Goal: Task Accomplishment & Management: Manage account settings

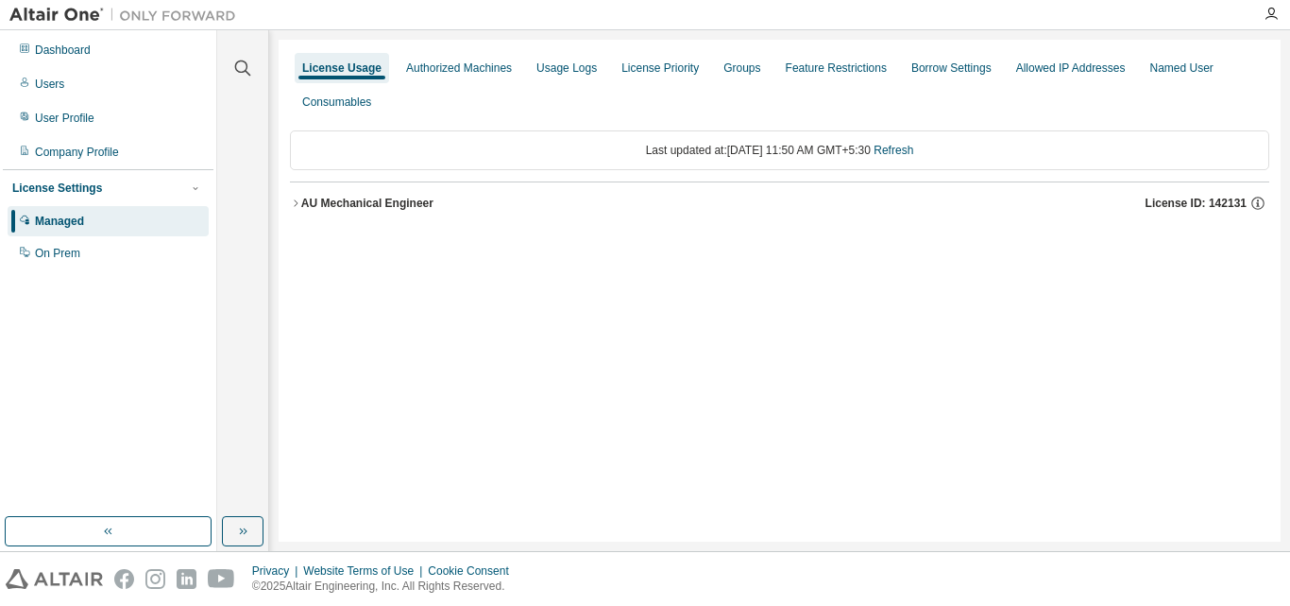
click at [372, 201] on div "AU Mechanical Engineer" at bounding box center [367, 203] width 132 height 15
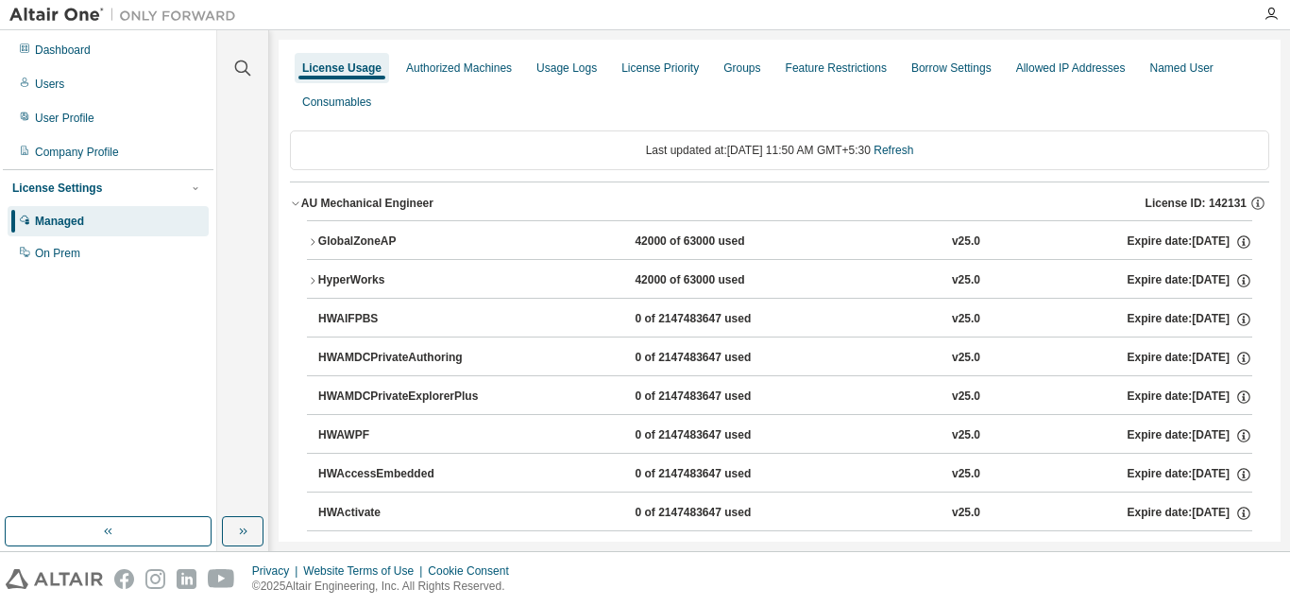
click at [385, 257] on button "GlobalZoneAP 42000 of 63000 used v25.0 Expire date: [DATE]" at bounding box center [780, 242] width 946 height 42
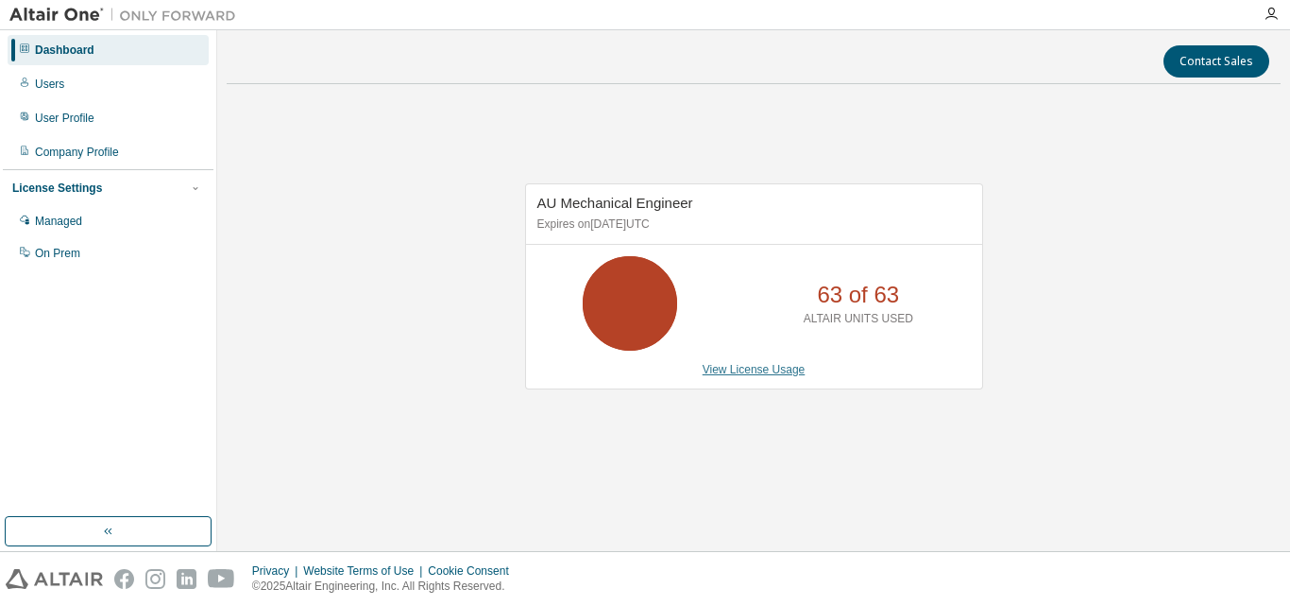
click at [746, 371] on link "View License Usage" at bounding box center [754, 369] width 103 height 13
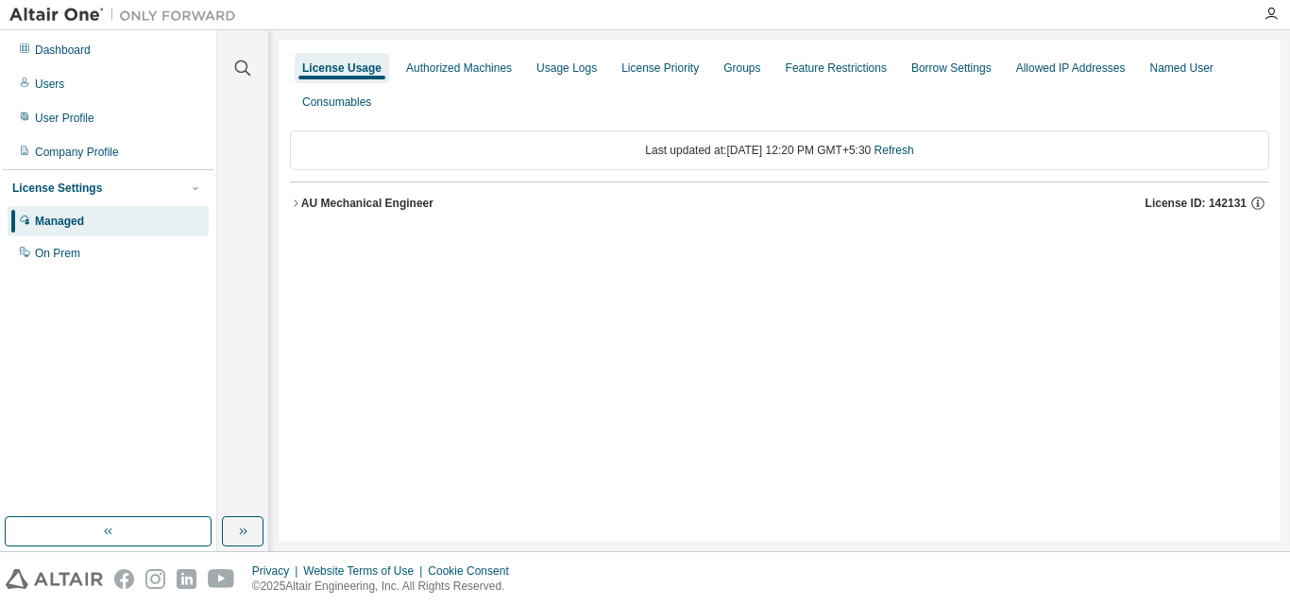
click at [336, 208] on div "AU Mechanical Engineer" at bounding box center [367, 203] width 132 height 15
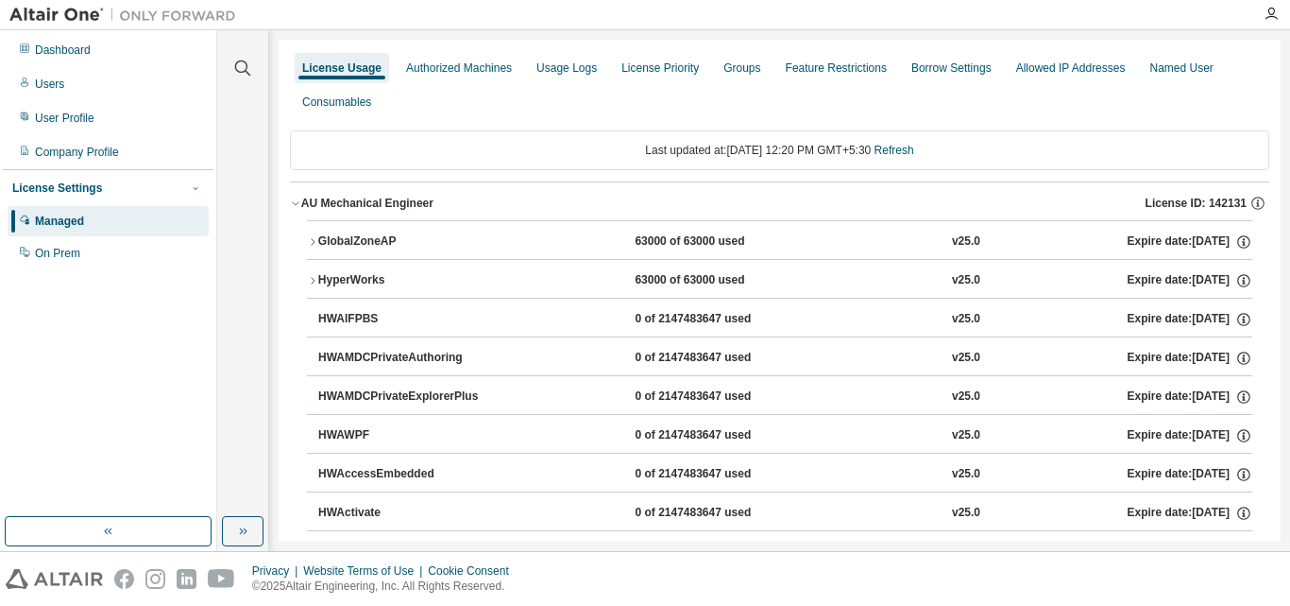
click at [338, 231] on button "GlobalZoneAP 63000 of 63000 used v25.0 Expire date: 2025-12-25" at bounding box center [780, 242] width 946 height 42
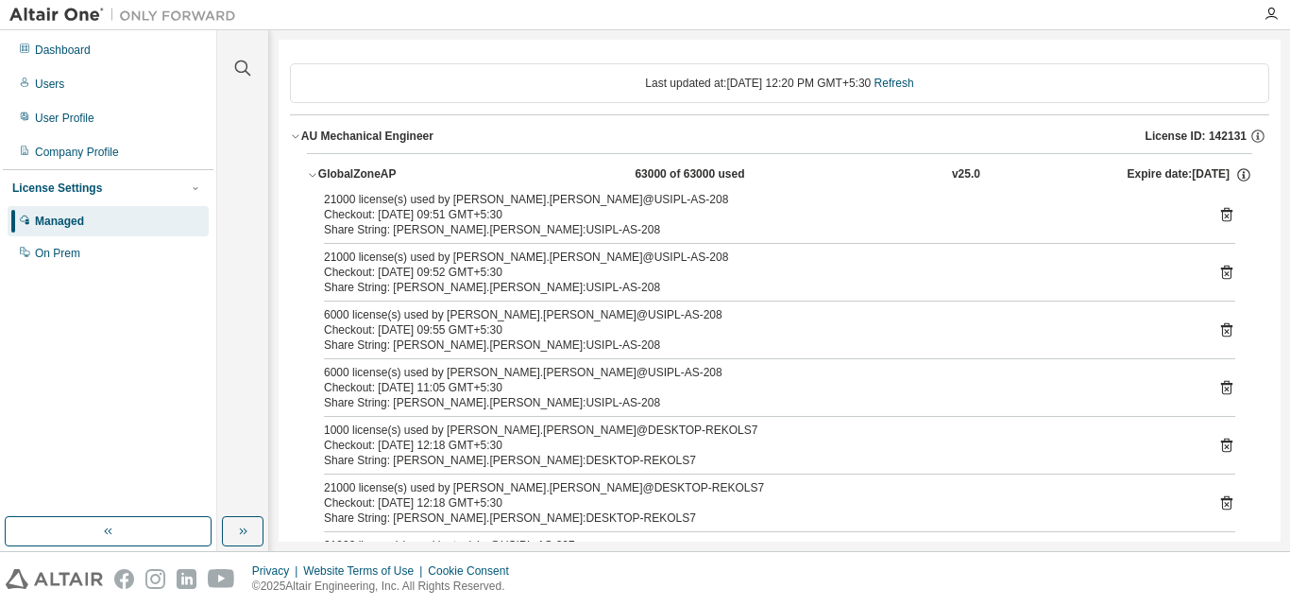
scroll to position [94, 0]
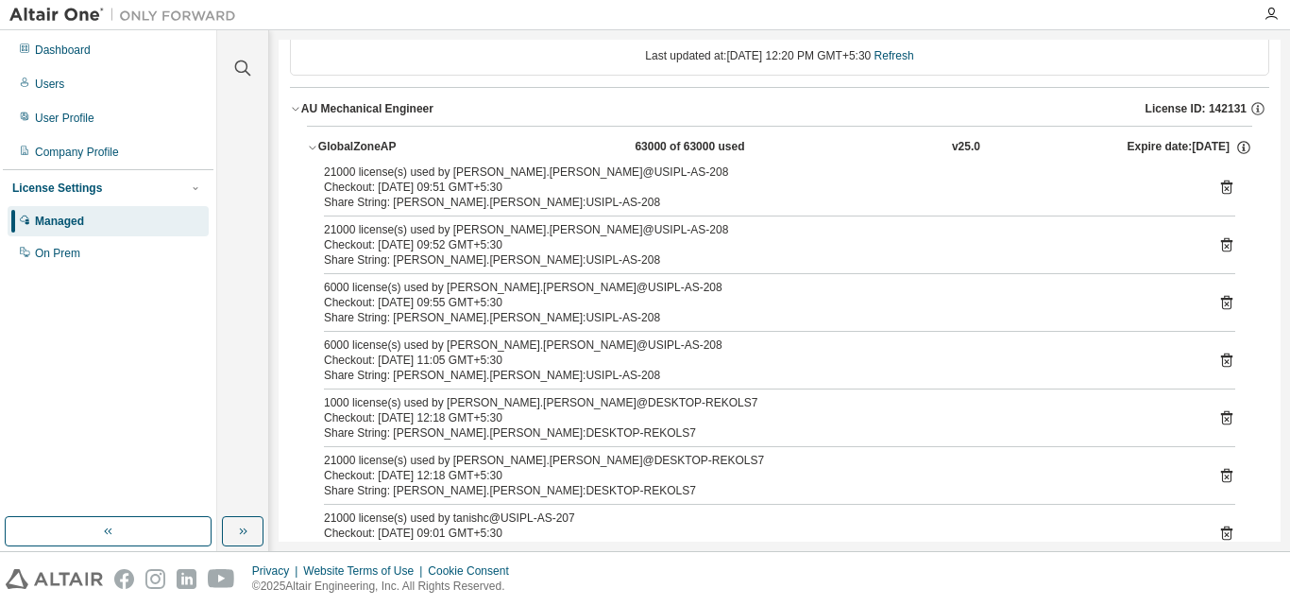
click at [1224, 418] on icon at bounding box center [1226, 419] width 5 height 5
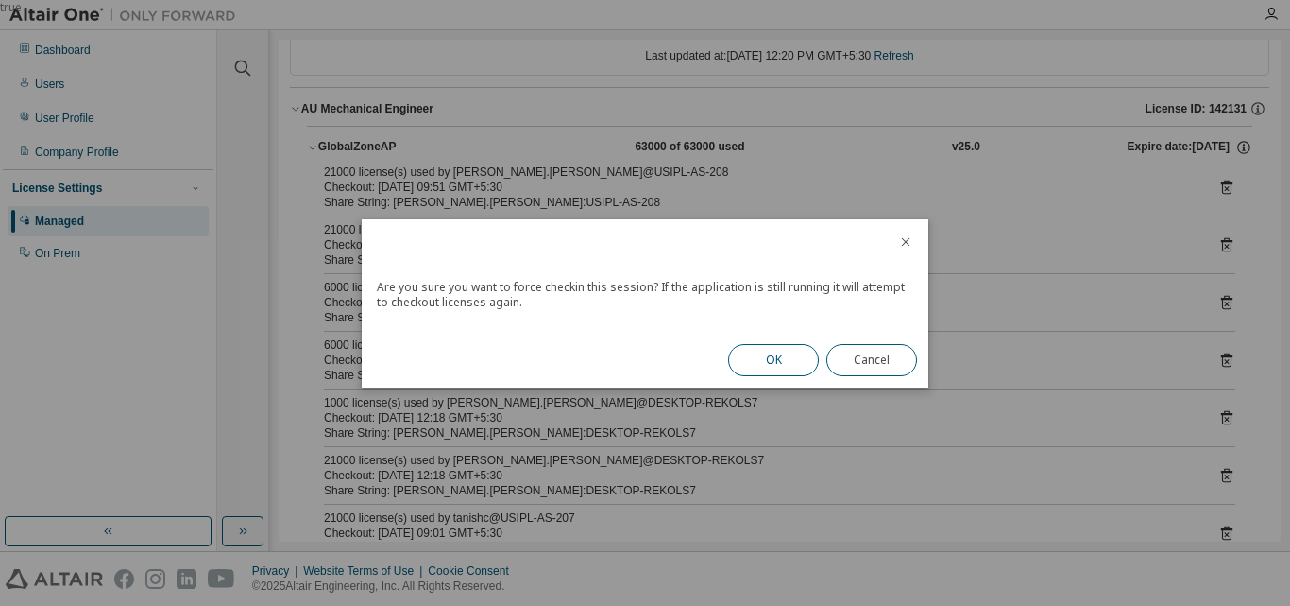
click at [778, 371] on button "OK" at bounding box center [773, 360] width 91 height 32
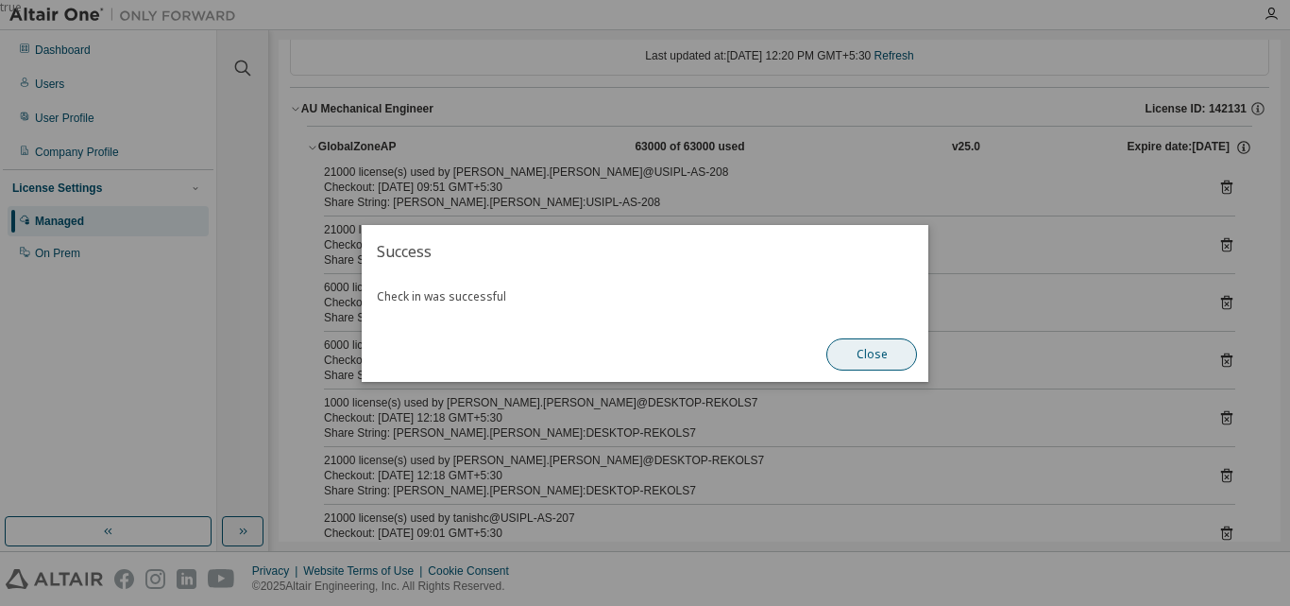
click at [892, 344] on button "Close" at bounding box center [872, 354] width 91 height 32
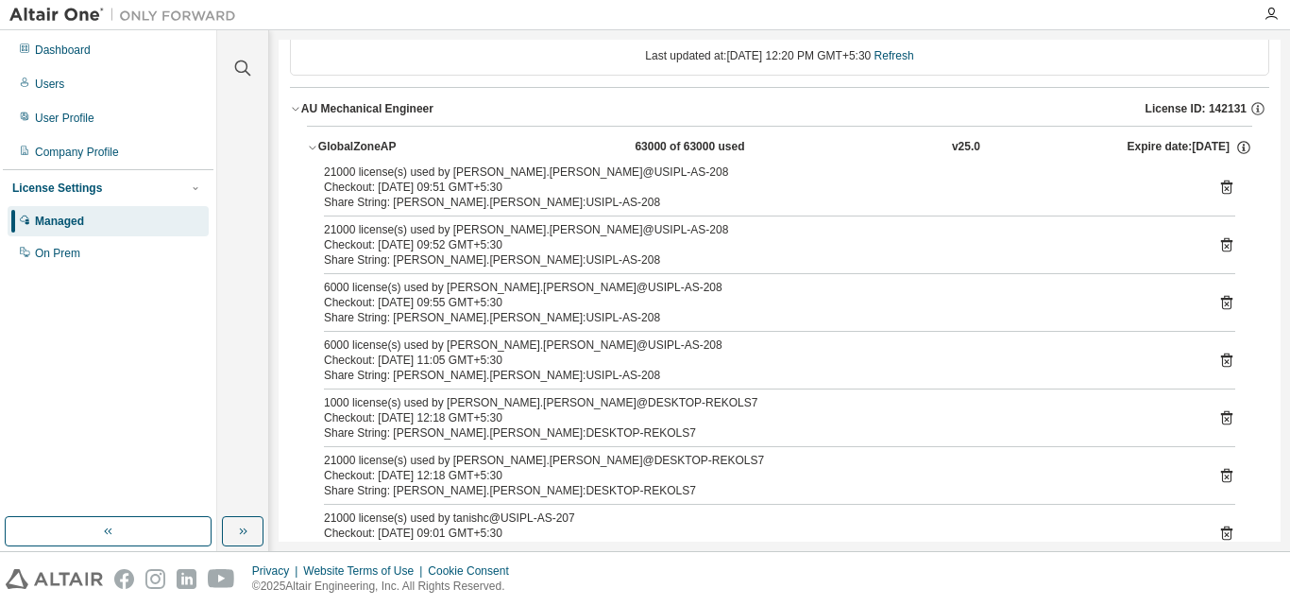
click at [1224, 476] on icon at bounding box center [1226, 476] width 5 height 5
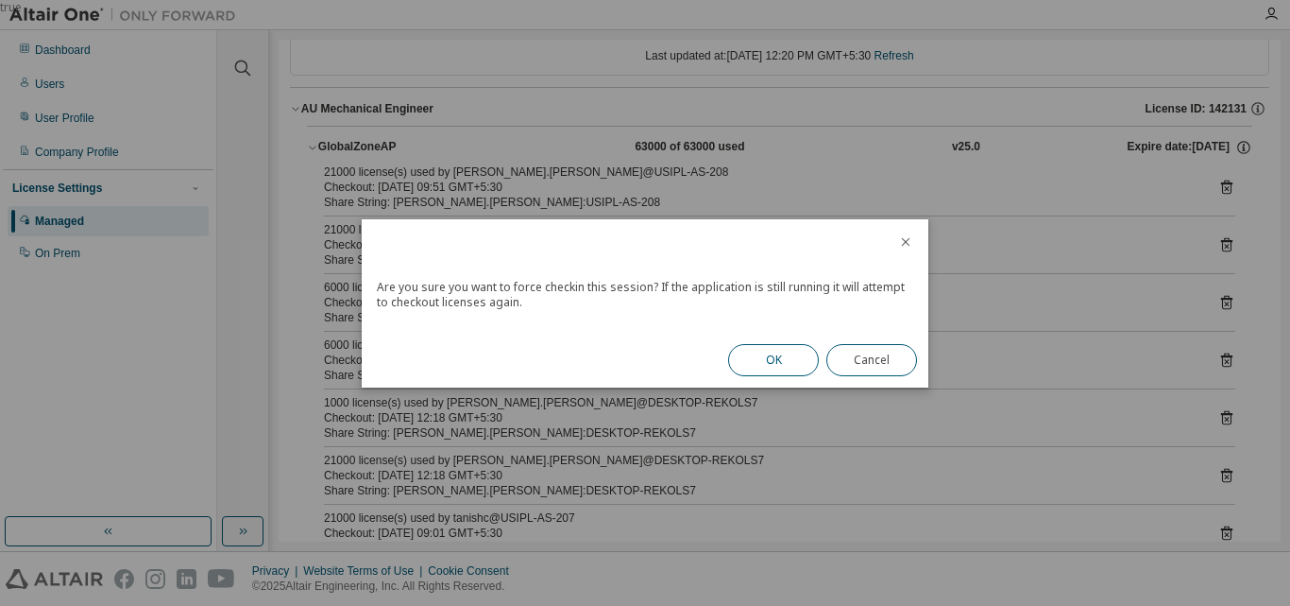
click at [753, 367] on button "OK" at bounding box center [773, 360] width 91 height 32
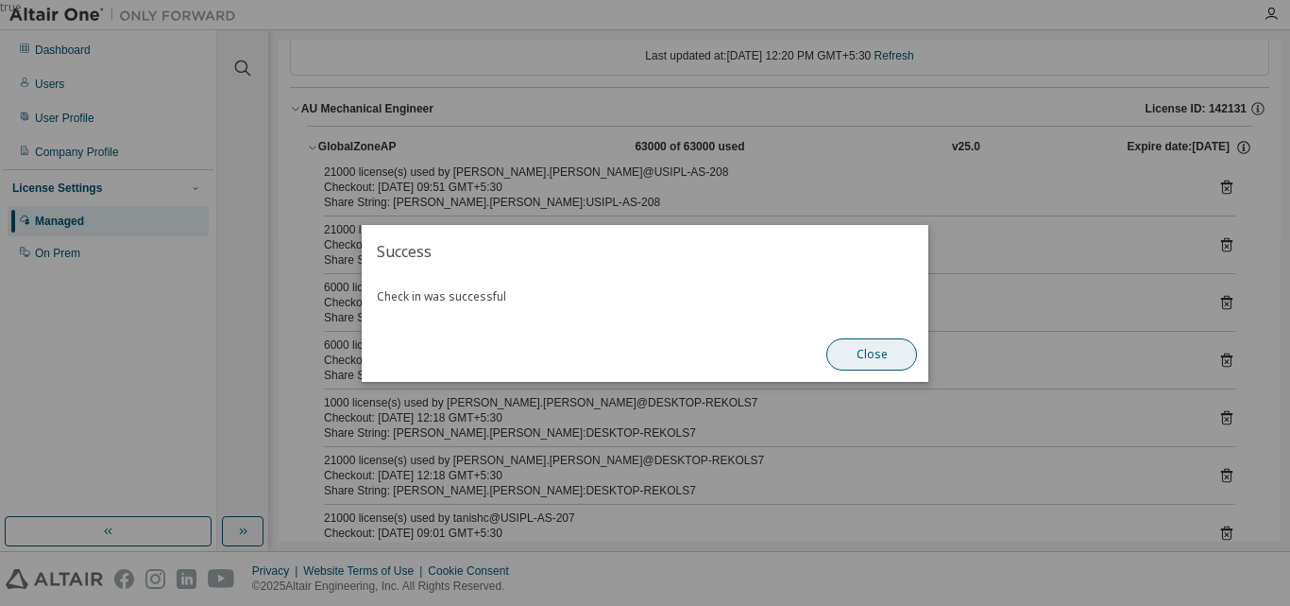
click at [869, 361] on button "Close" at bounding box center [872, 354] width 91 height 32
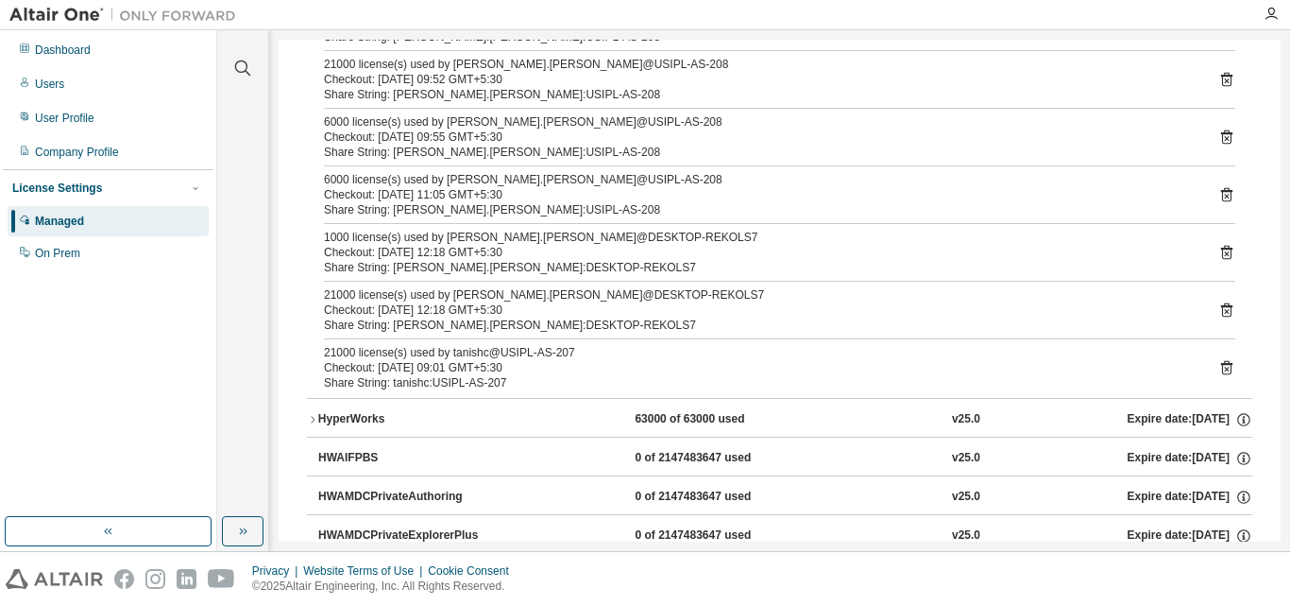
scroll to position [283, 0]
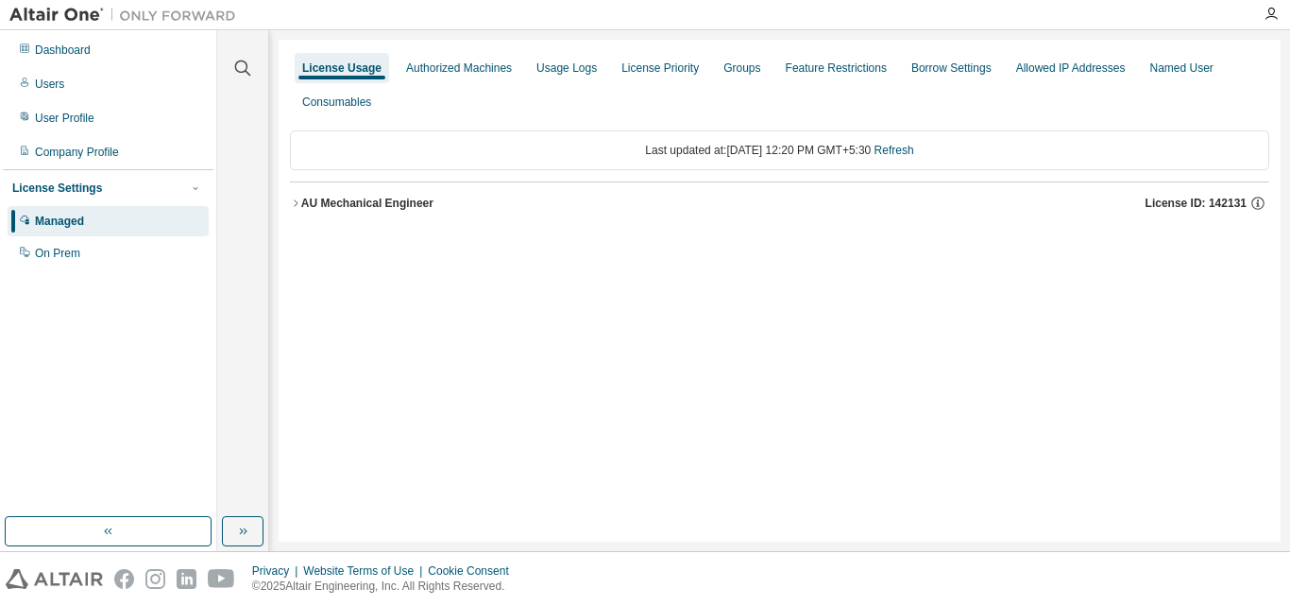
click at [336, 203] on div "AU Mechanical Engineer" at bounding box center [367, 203] width 132 height 15
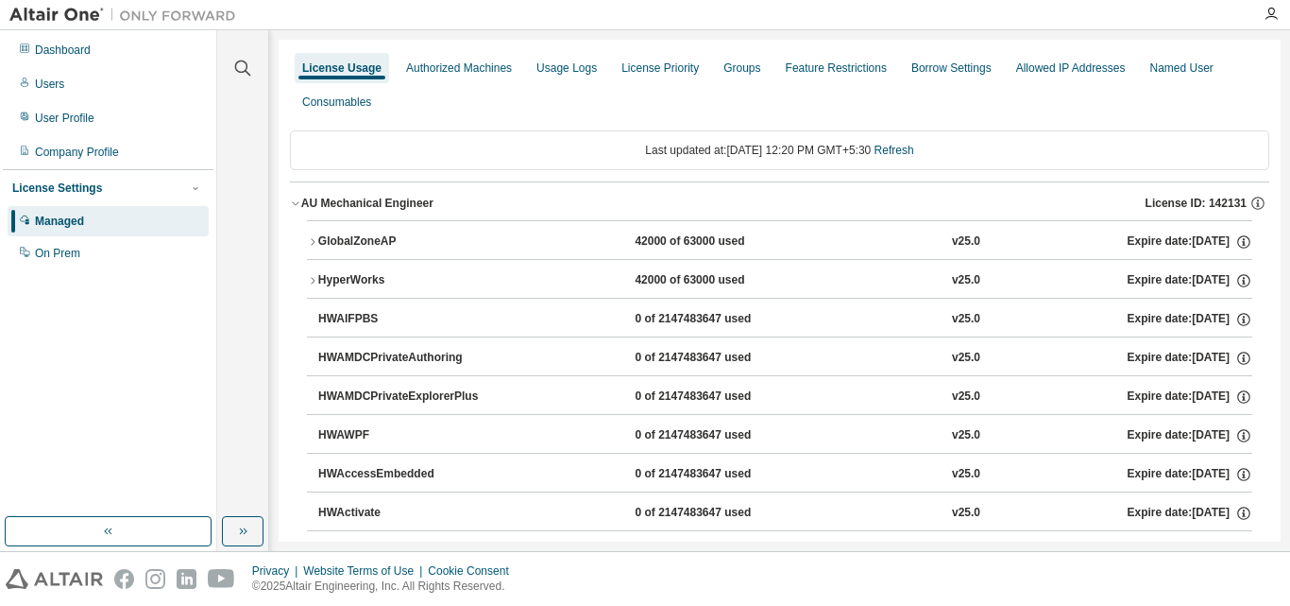
click at [348, 221] on button "GlobalZoneAP 42000 of 63000 used v25.0 Expire date: 2025-12-25" at bounding box center [780, 242] width 946 height 42
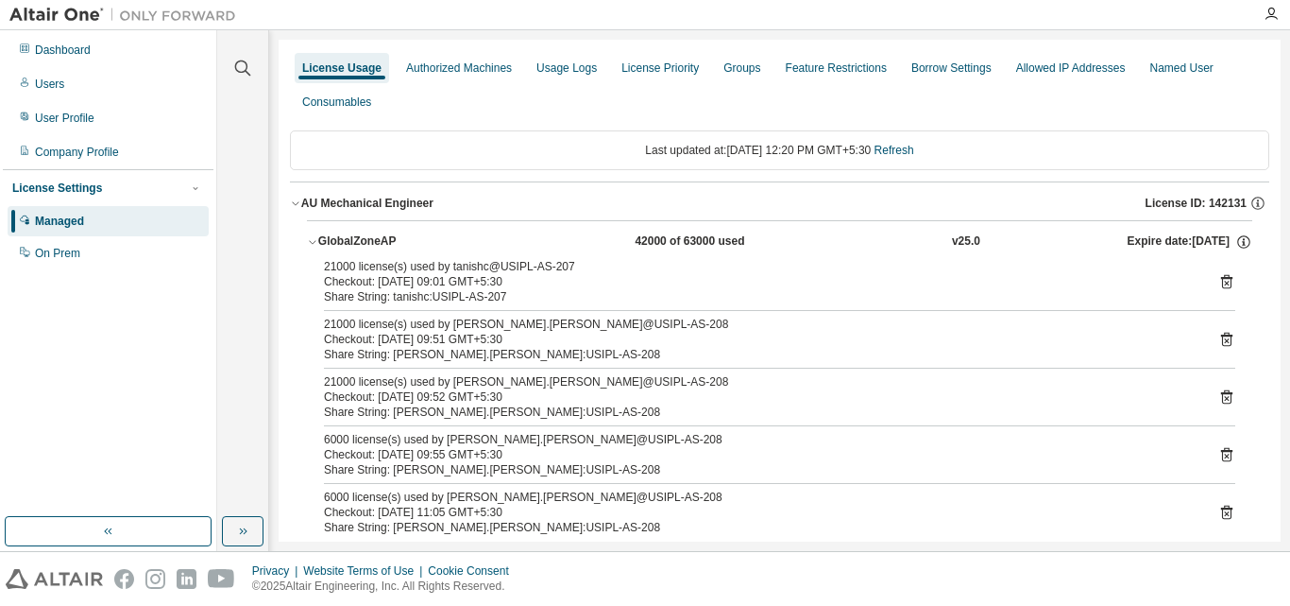
click at [356, 244] on div "GlobalZoneAP" at bounding box center [403, 241] width 170 height 17
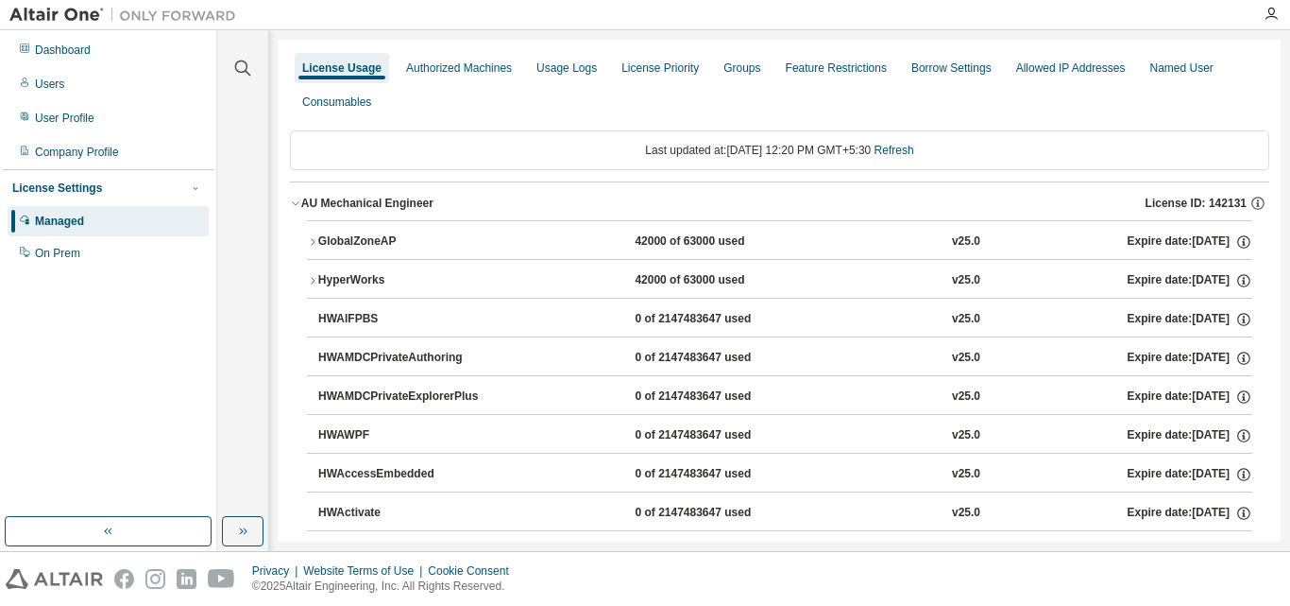
click at [356, 244] on div "GlobalZoneAP" at bounding box center [403, 241] width 170 height 17
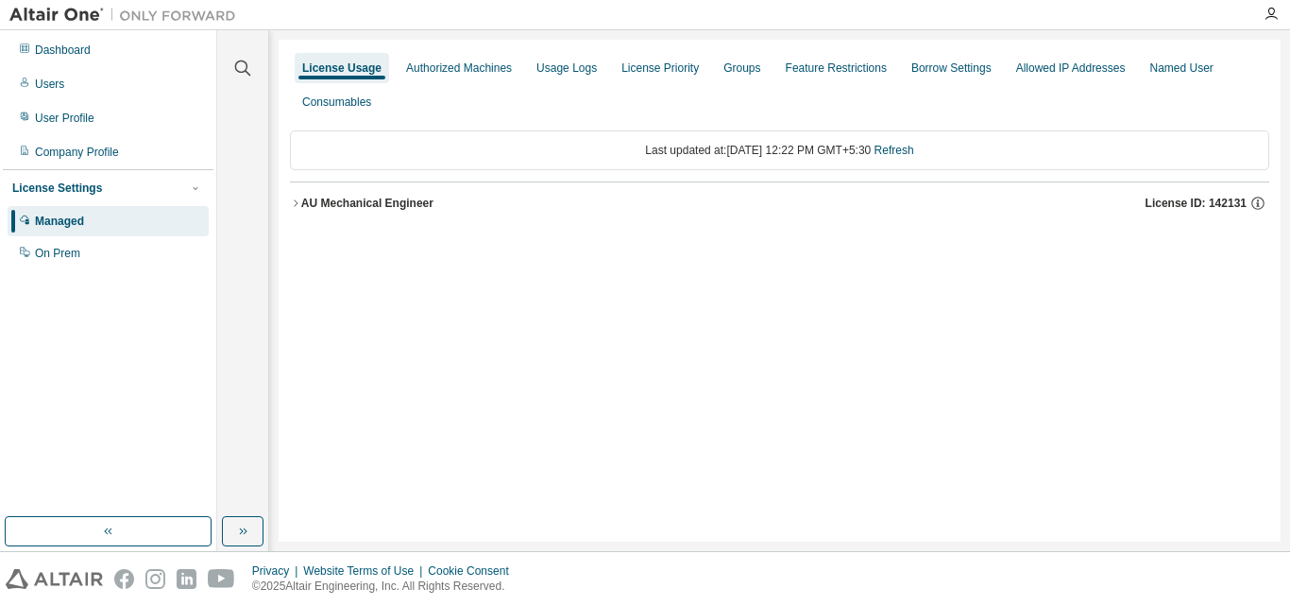
click at [370, 209] on div "AU Mechanical Engineer" at bounding box center [367, 203] width 132 height 15
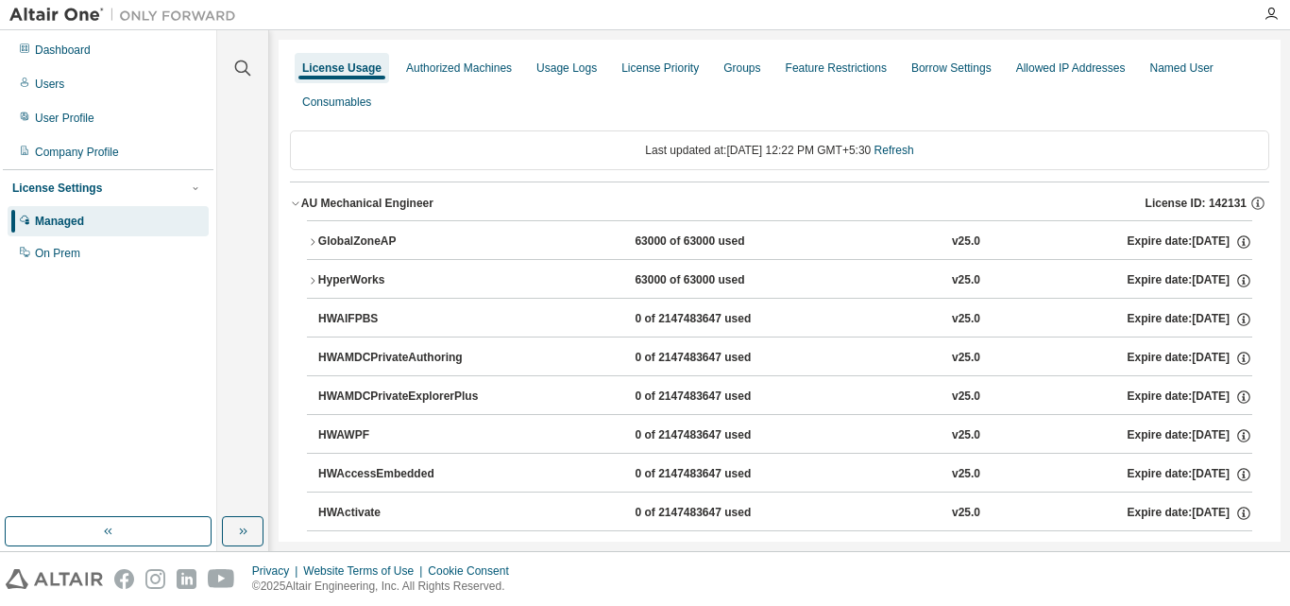
click at [414, 246] on div "GlobalZoneAP" at bounding box center [403, 241] width 170 height 17
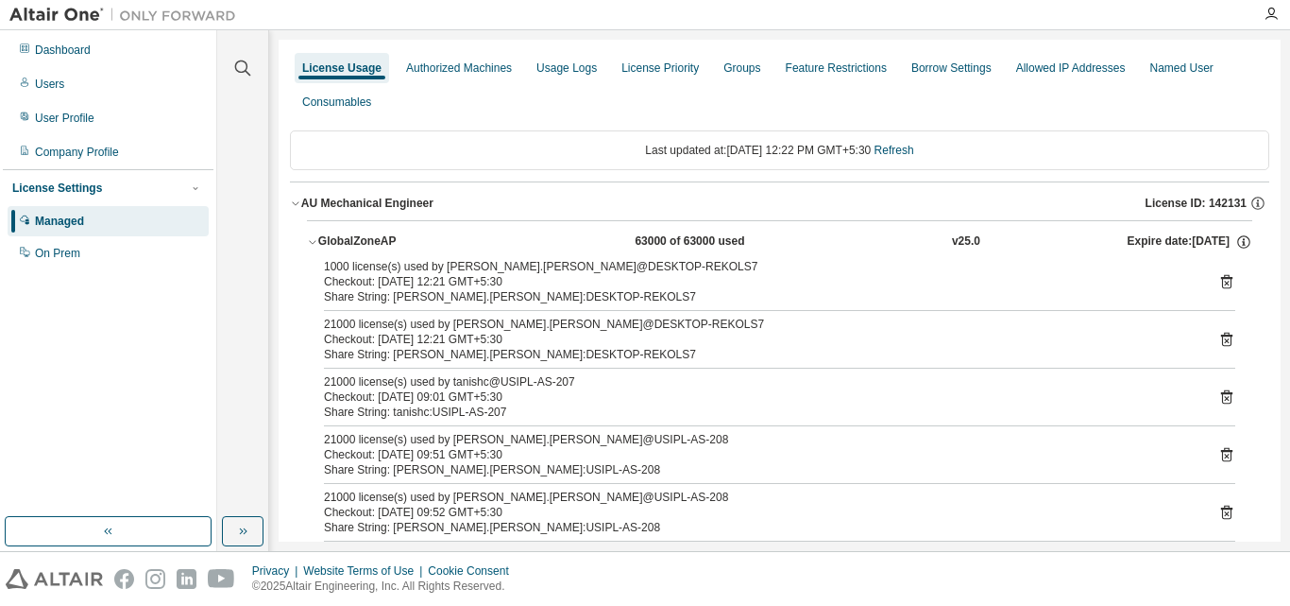
click at [1225, 283] on icon at bounding box center [1227, 281] width 17 height 17
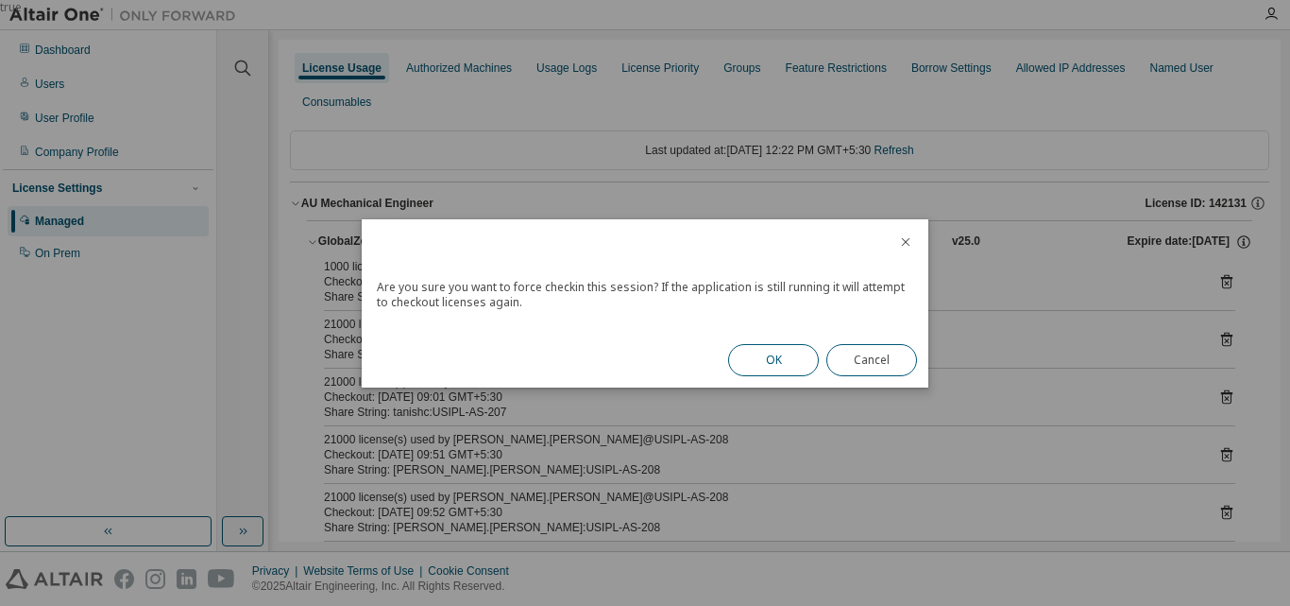
click at [777, 368] on button "OK" at bounding box center [773, 360] width 91 height 32
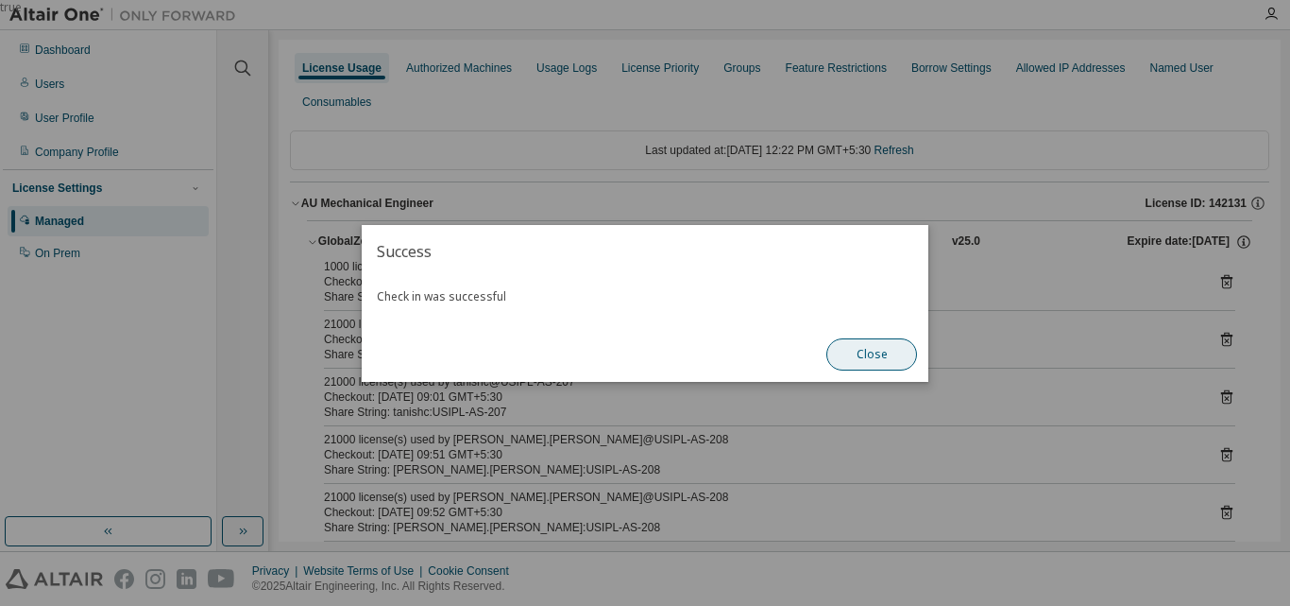
click at [891, 359] on button "Close" at bounding box center [872, 354] width 91 height 32
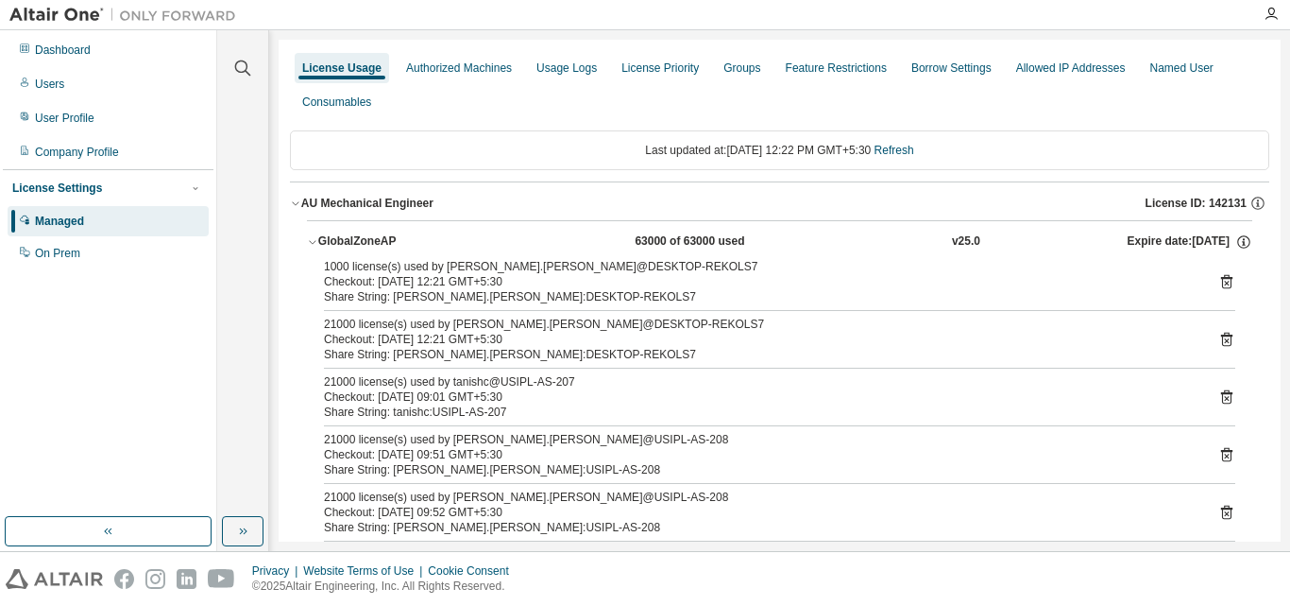
click at [1208, 338] on div "21000 license(s) used by amarjit.singh@DESKTOP-REKOLS7 Checkout: 2025-08-19 12:…" at bounding box center [780, 338] width 912 height 45
click at [1221, 338] on icon at bounding box center [1226, 340] width 11 height 14
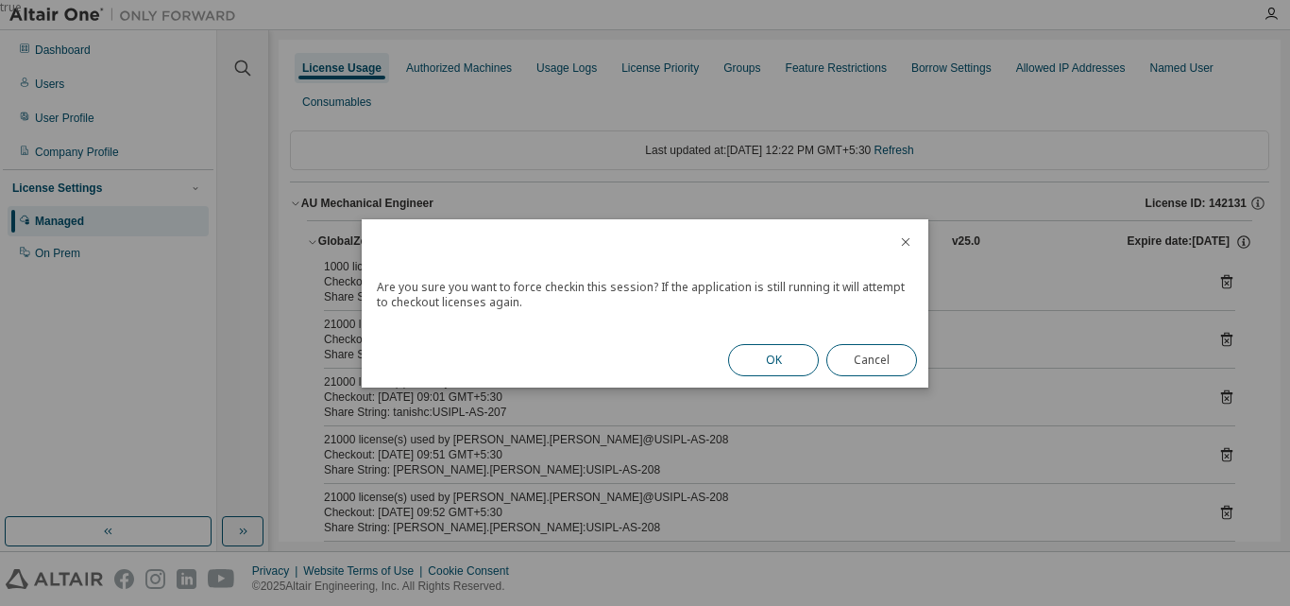
click at [802, 357] on button "OK" at bounding box center [773, 360] width 91 height 32
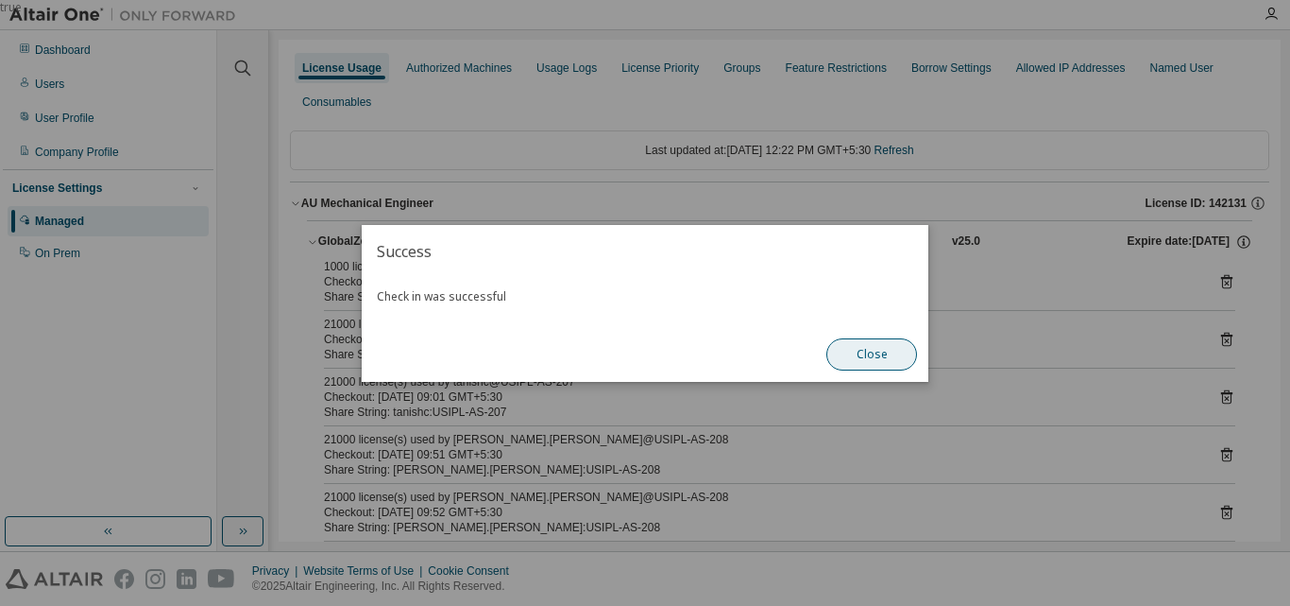
click at [894, 356] on button "Close" at bounding box center [872, 354] width 91 height 32
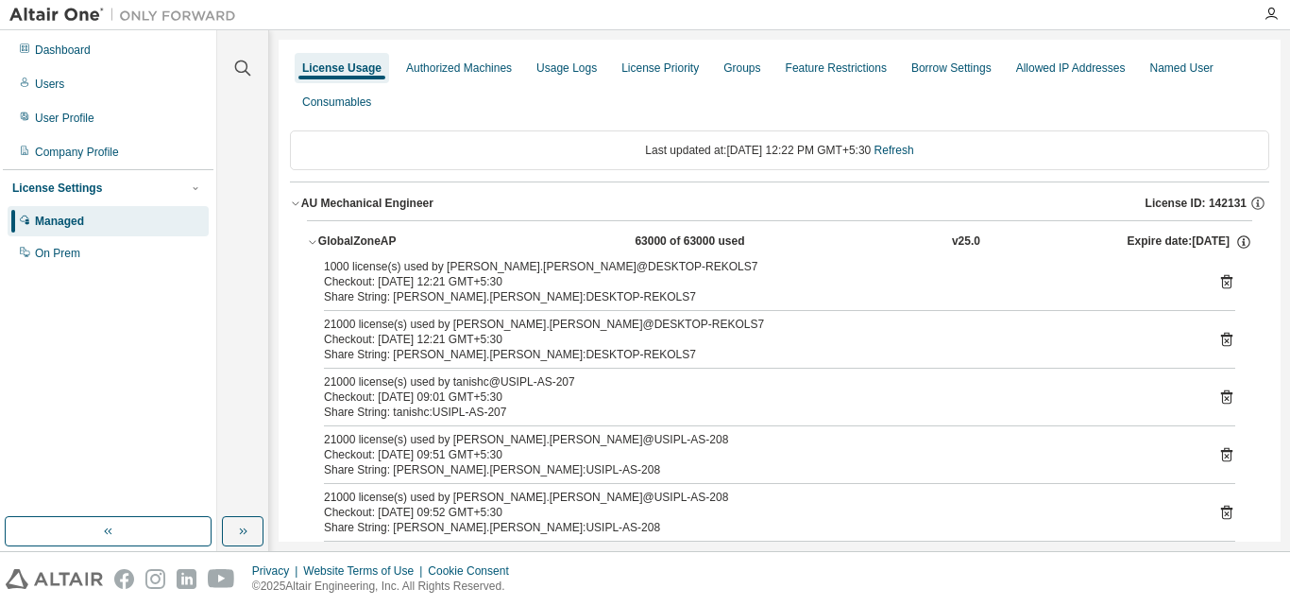
click at [1227, 277] on div "1000 license(s) used by amarjit.singh@DESKTOP-REKOLS7 Checkout: 2025-08-19 12:2…" at bounding box center [780, 458] width 946 height 399
click at [1221, 280] on icon at bounding box center [1227, 281] width 17 height 17
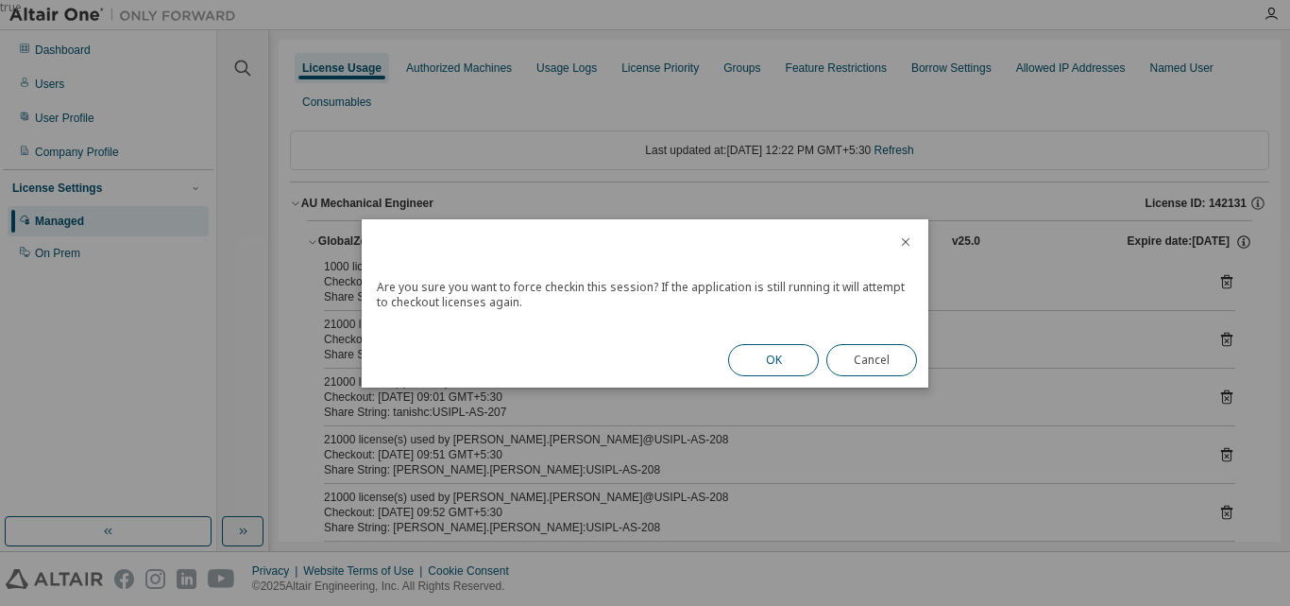
click at [782, 350] on button "OK" at bounding box center [773, 360] width 91 height 32
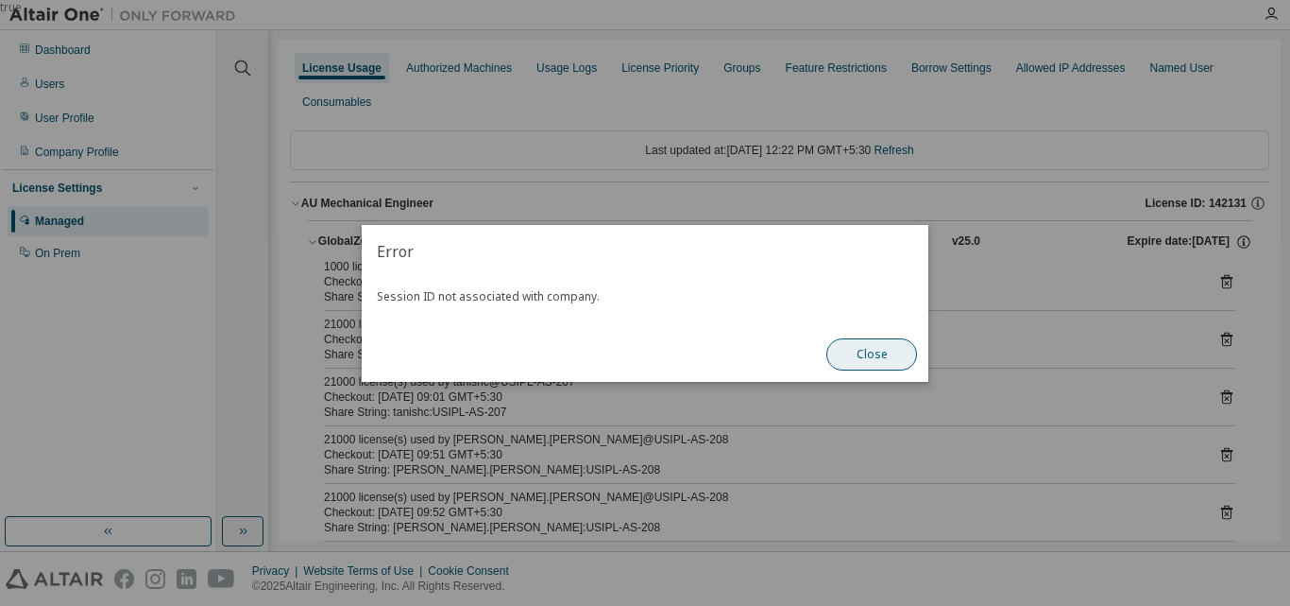
click at [859, 349] on button "Close" at bounding box center [872, 354] width 91 height 32
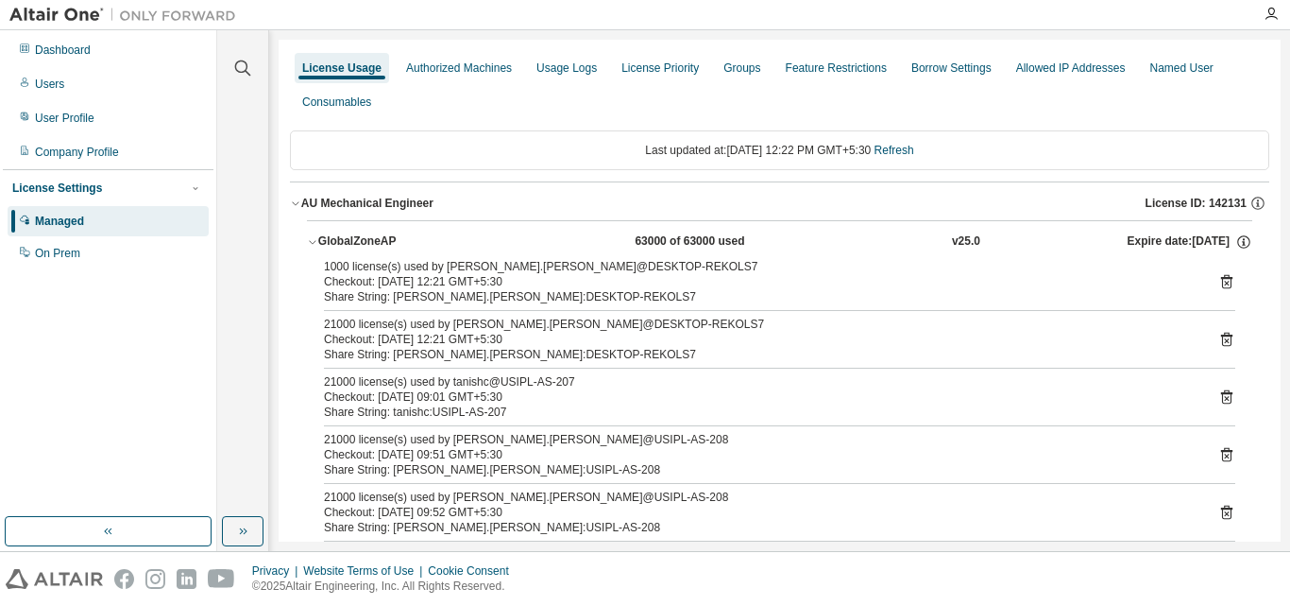
click at [1221, 277] on icon at bounding box center [1226, 282] width 11 height 14
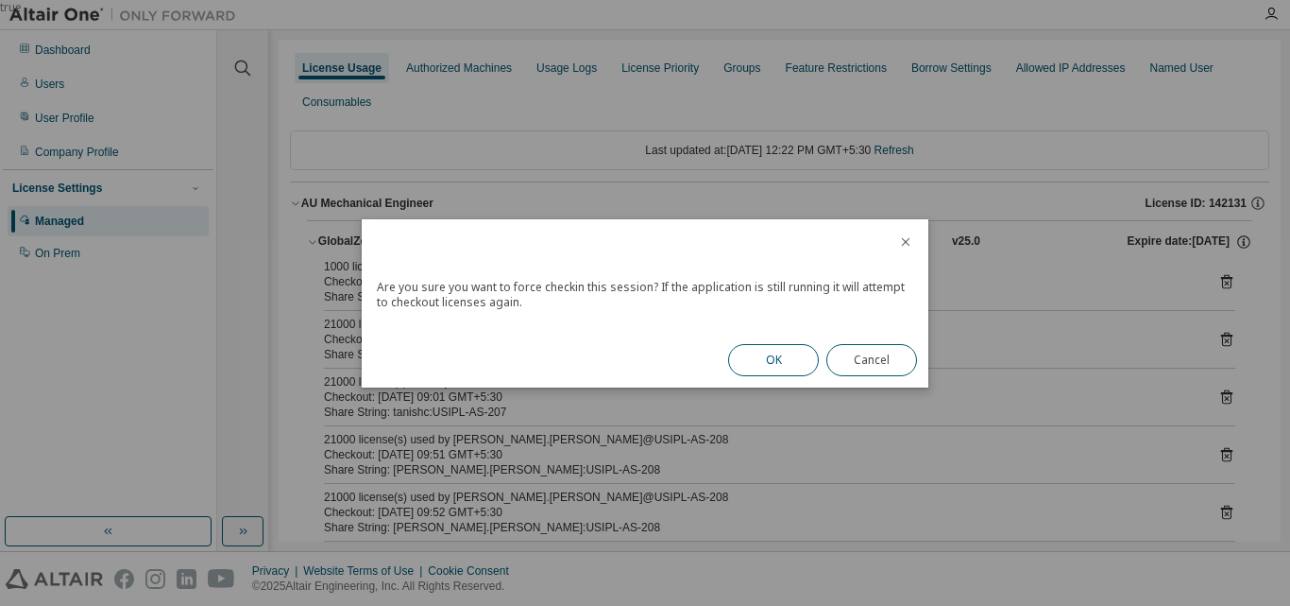
click at [787, 370] on button "OK" at bounding box center [773, 360] width 91 height 32
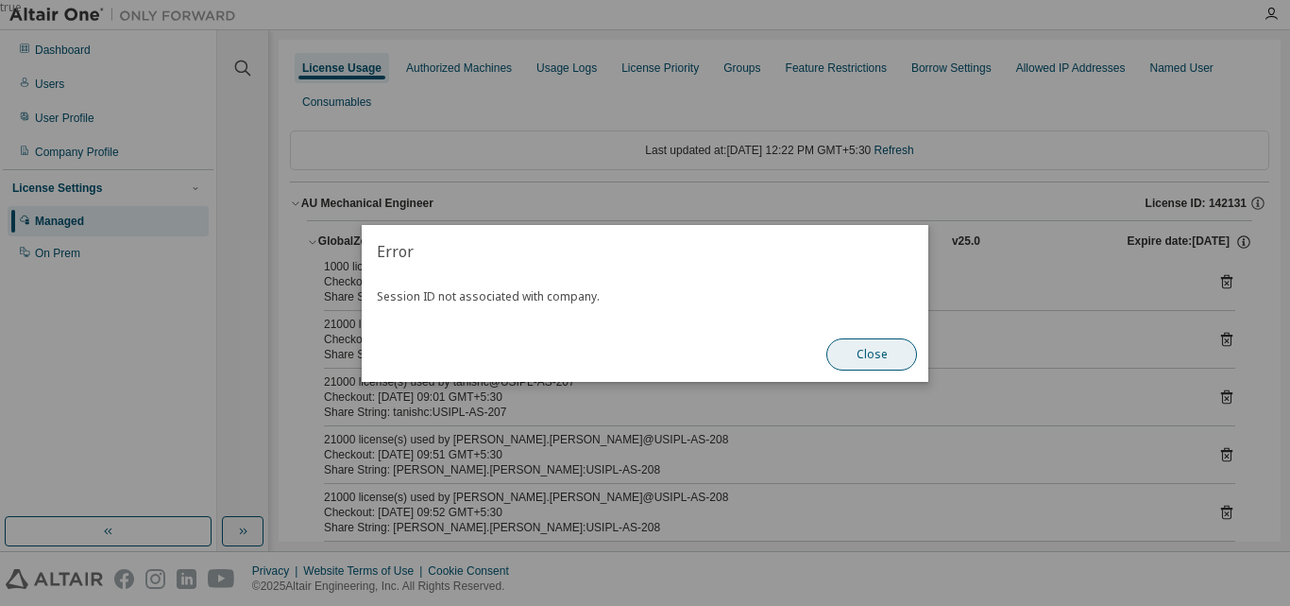
click at [864, 361] on button "Close" at bounding box center [872, 354] width 91 height 32
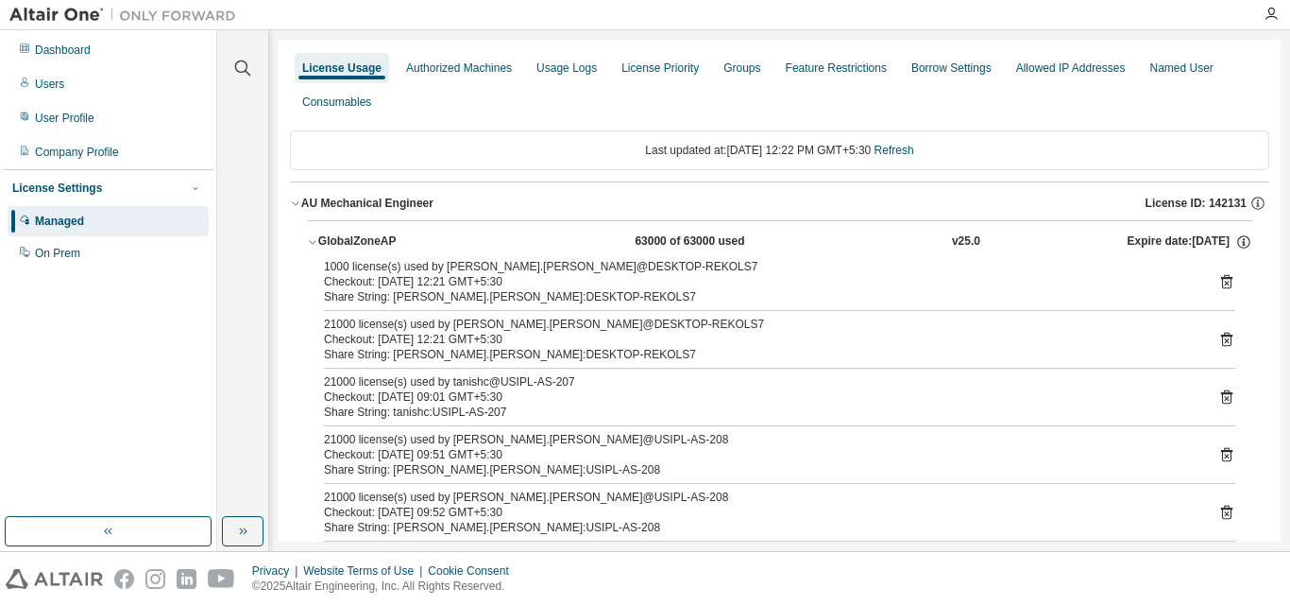
click at [1221, 282] on icon at bounding box center [1227, 281] width 17 height 17
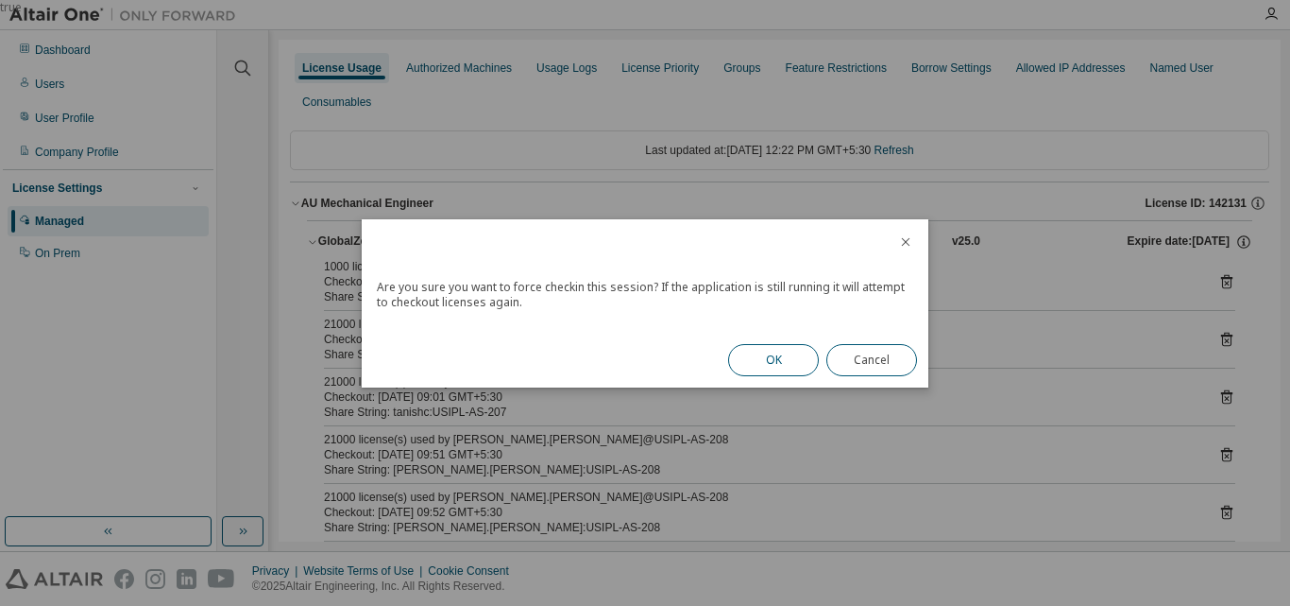
click at [772, 350] on button "OK" at bounding box center [773, 360] width 91 height 32
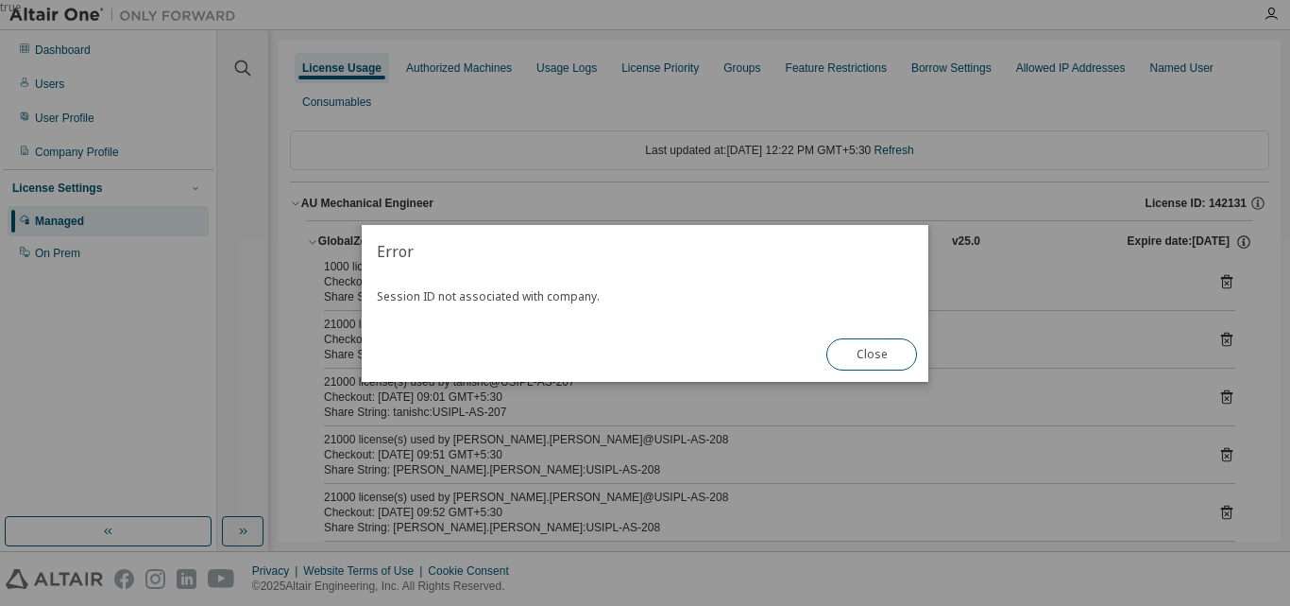
click at [846, 351] on button "Close" at bounding box center [872, 354] width 91 height 32
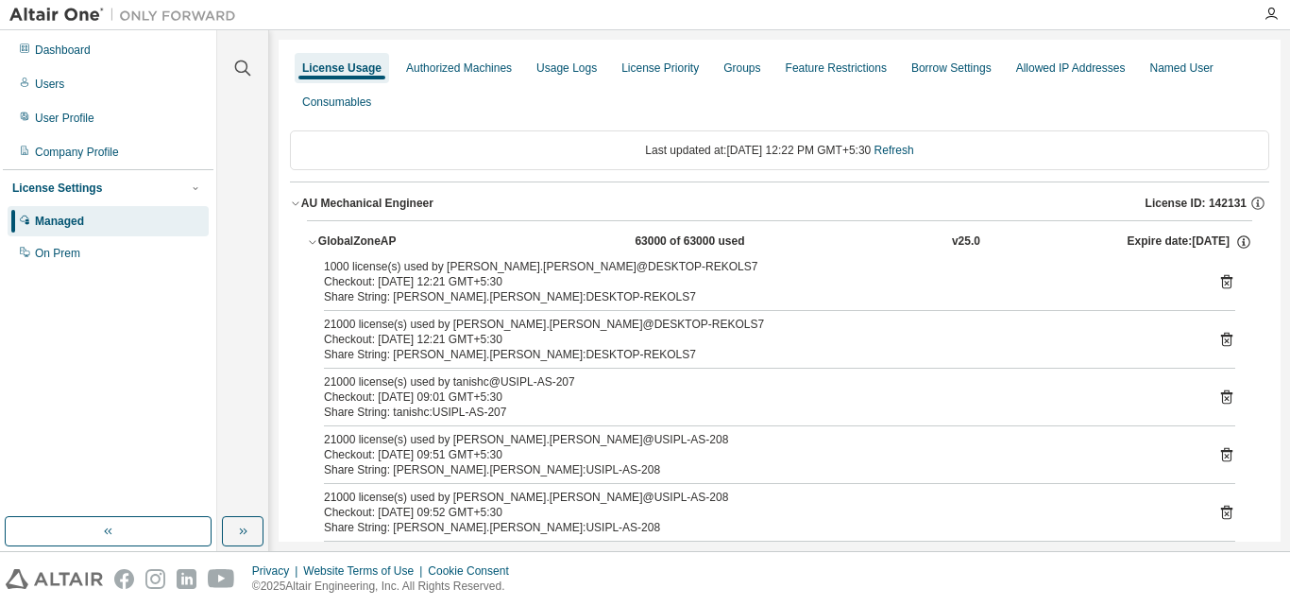
click at [1219, 343] on icon at bounding box center [1227, 339] width 17 height 17
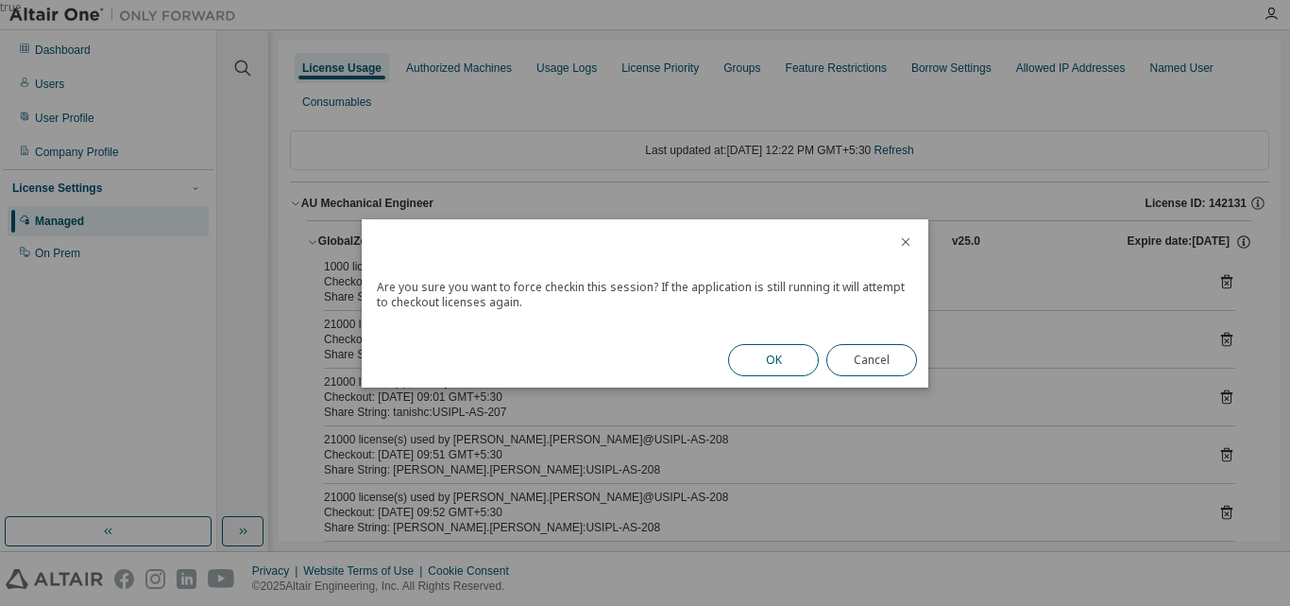
click at [769, 374] on button "OK" at bounding box center [773, 360] width 91 height 32
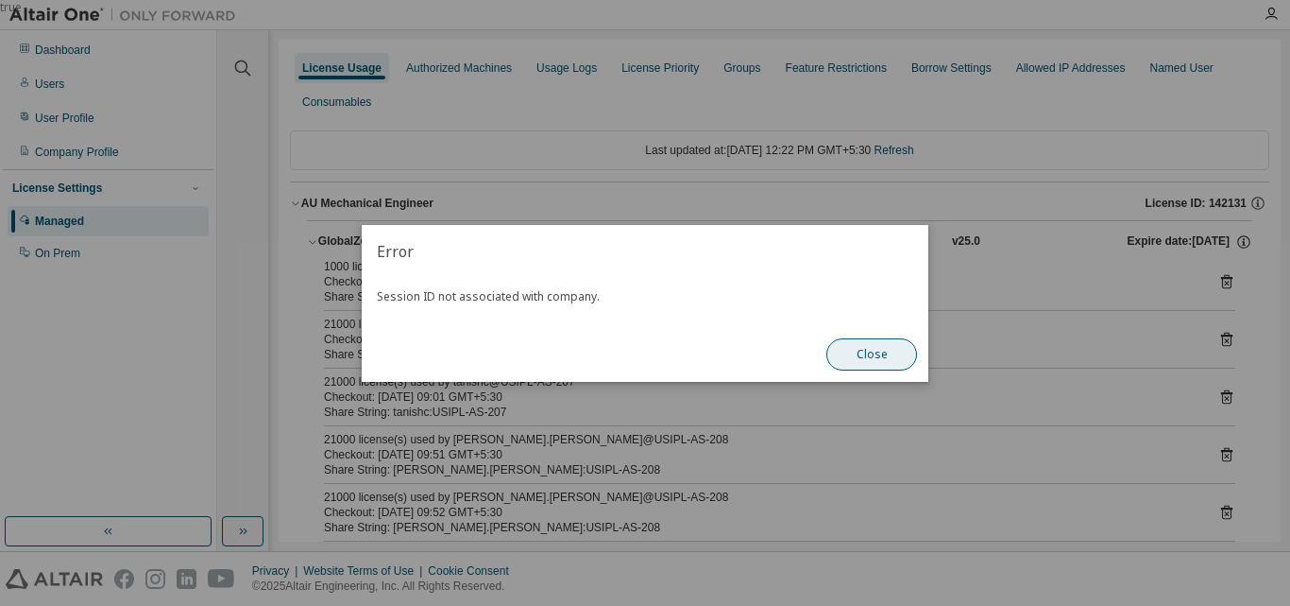
click at [852, 363] on button "Close" at bounding box center [872, 354] width 91 height 32
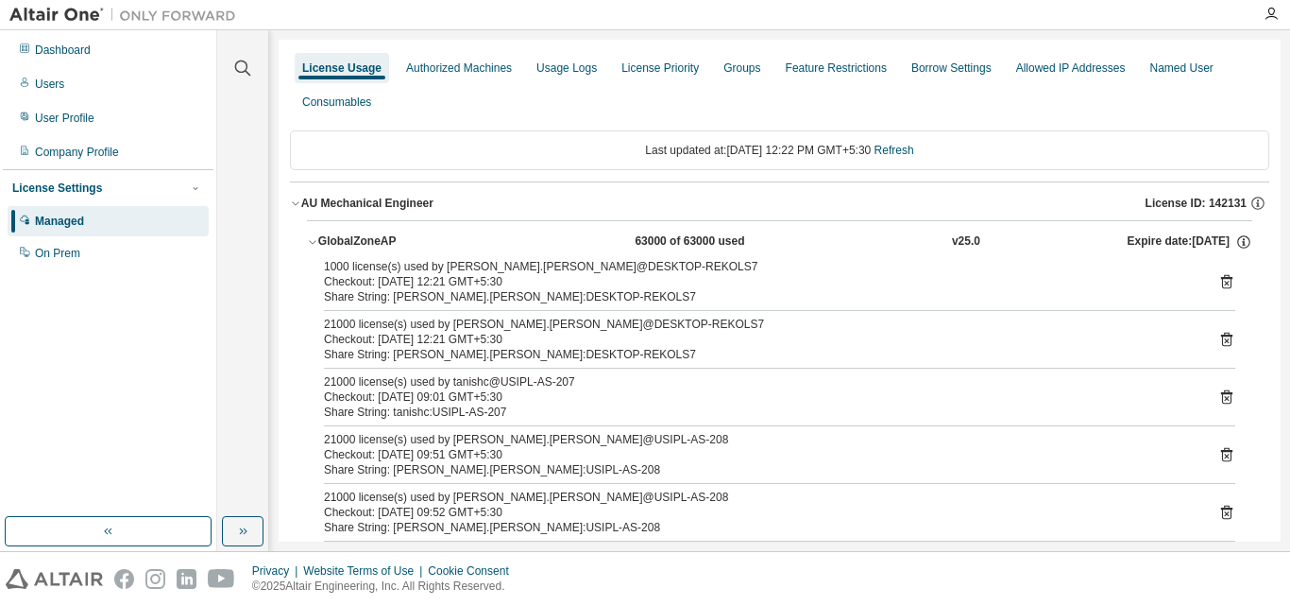
drag, startPoint x: 816, startPoint y: 336, endPoint x: 755, endPoint y: 335, distance: 61.4
click at [755, 335] on div "Checkout: 2025-08-19 12:21 GMT+5:30" at bounding box center [757, 339] width 866 height 15
click at [1219, 338] on icon at bounding box center [1227, 339] width 17 height 17
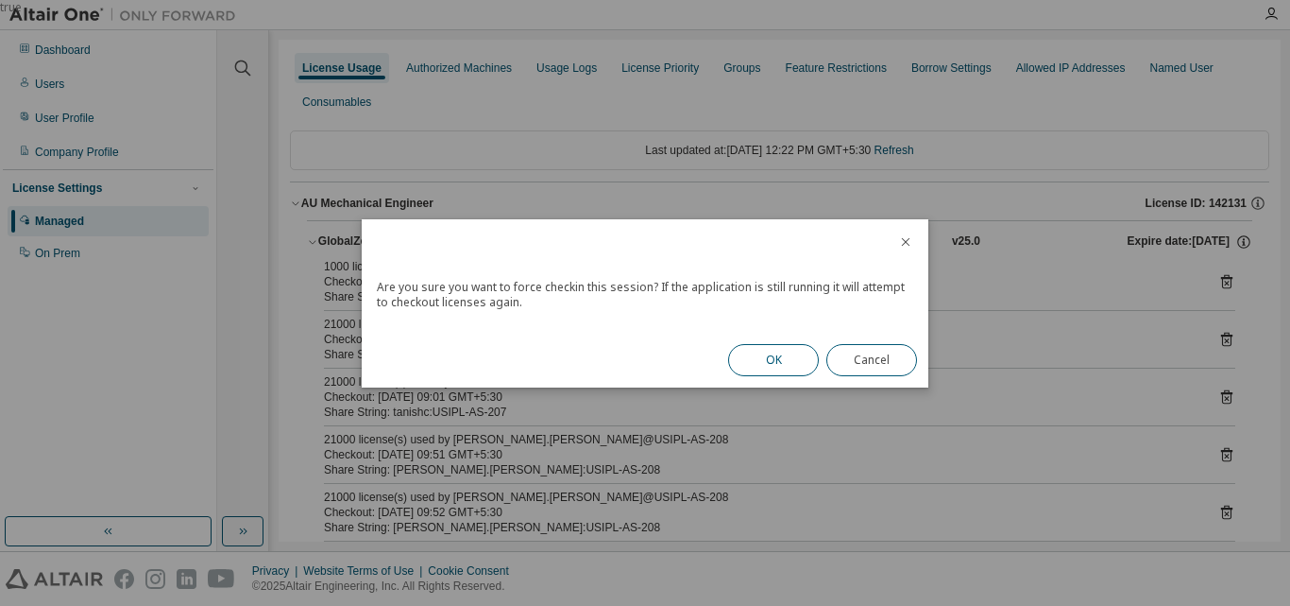
click at [770, 366] on button "OK" at bounding box center [773, 360] width 91 height 32
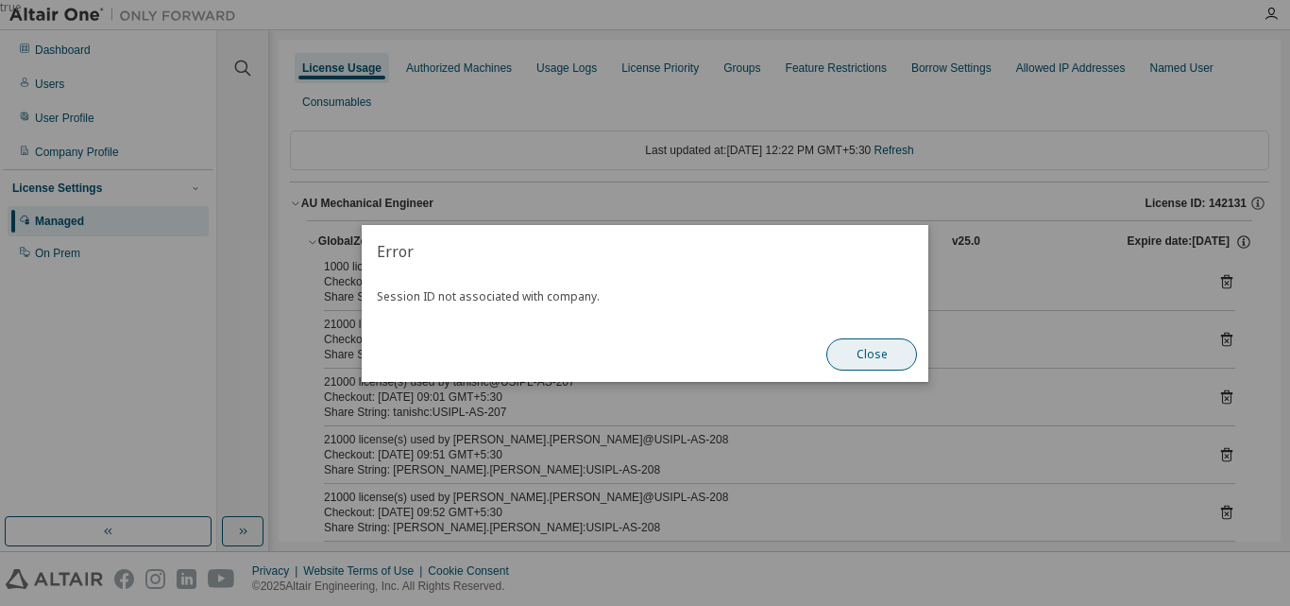
click at [876, 360] on button "Close" at bounding box center [872, 354] width 91 height 32
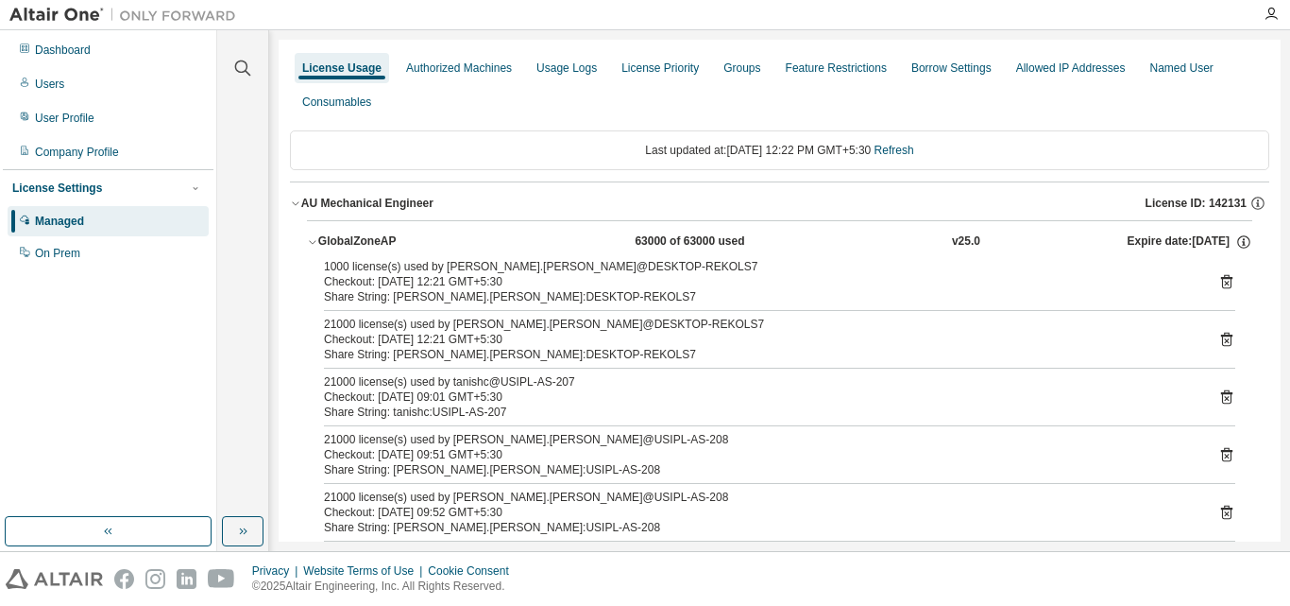
click at [1219, 281] on icon at bounding box center [1227, 281] width 17 height 17
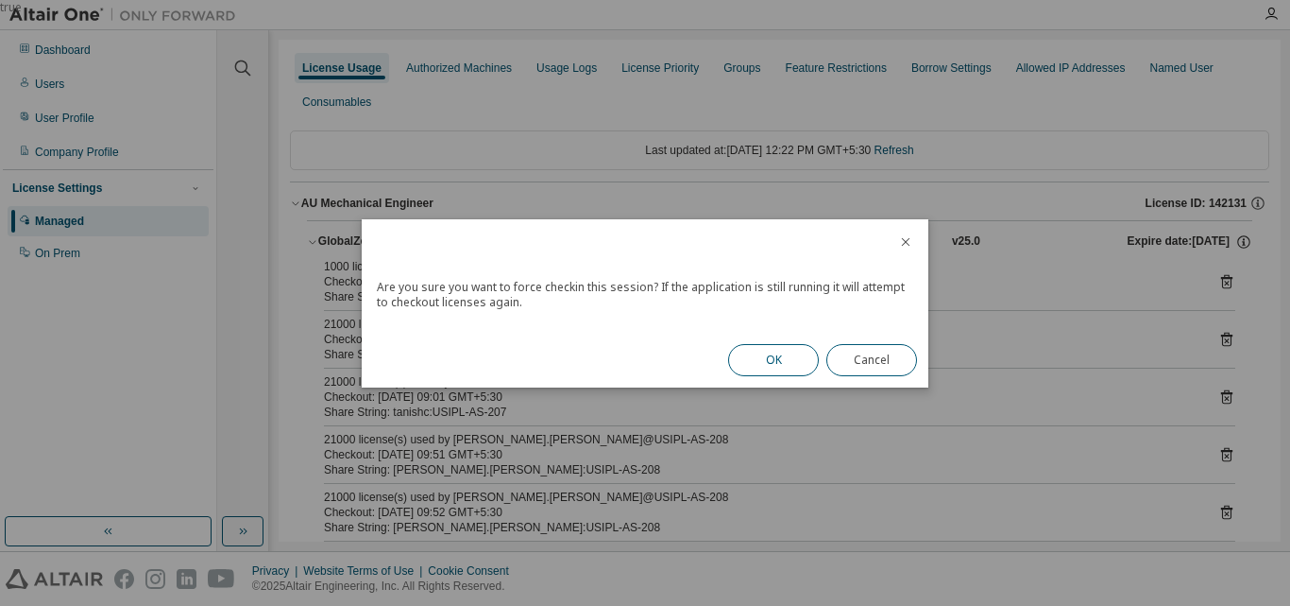
click at [744, 365] on button "OK" at bounding box center [773, 360] width 91 height 32
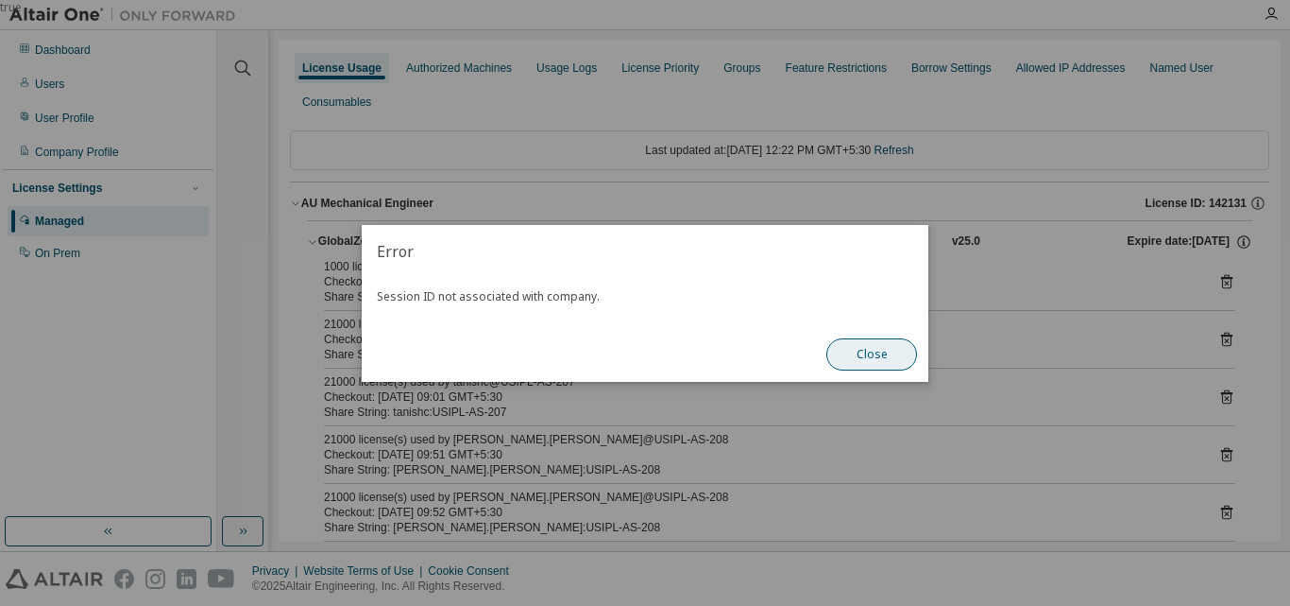
click at [892, 355] on button "Close" at bounding box center [872, 354] width 91 height 32
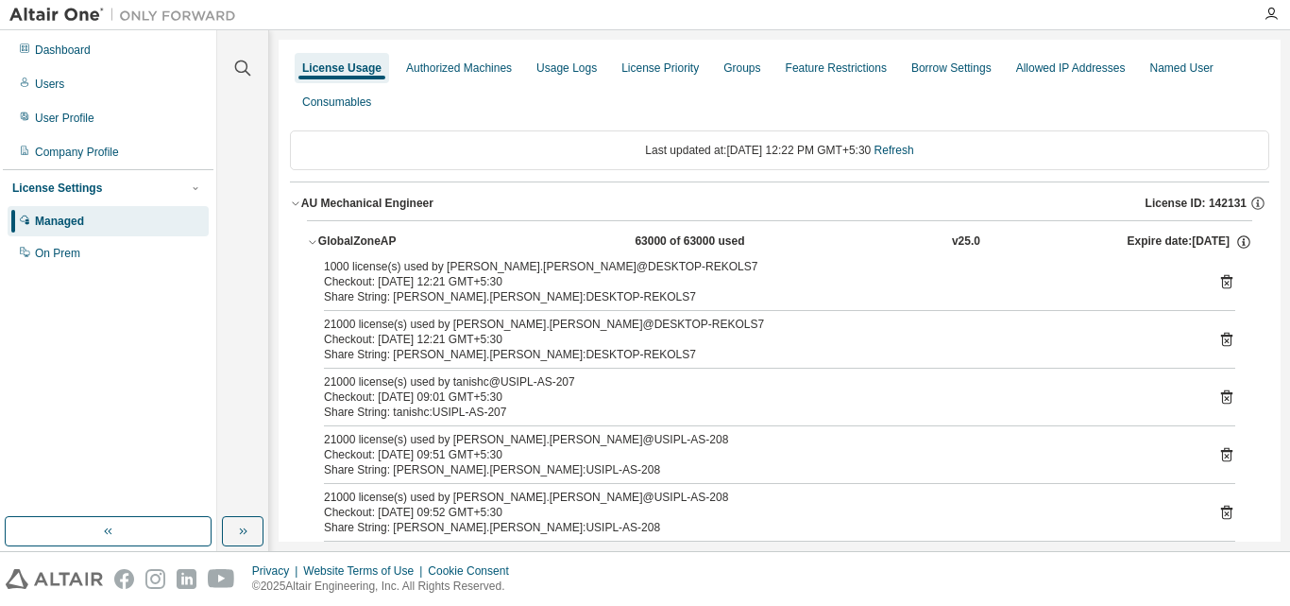
click at [1222, 335] on icon at bounding box center [1226, 340] width 11 height 14
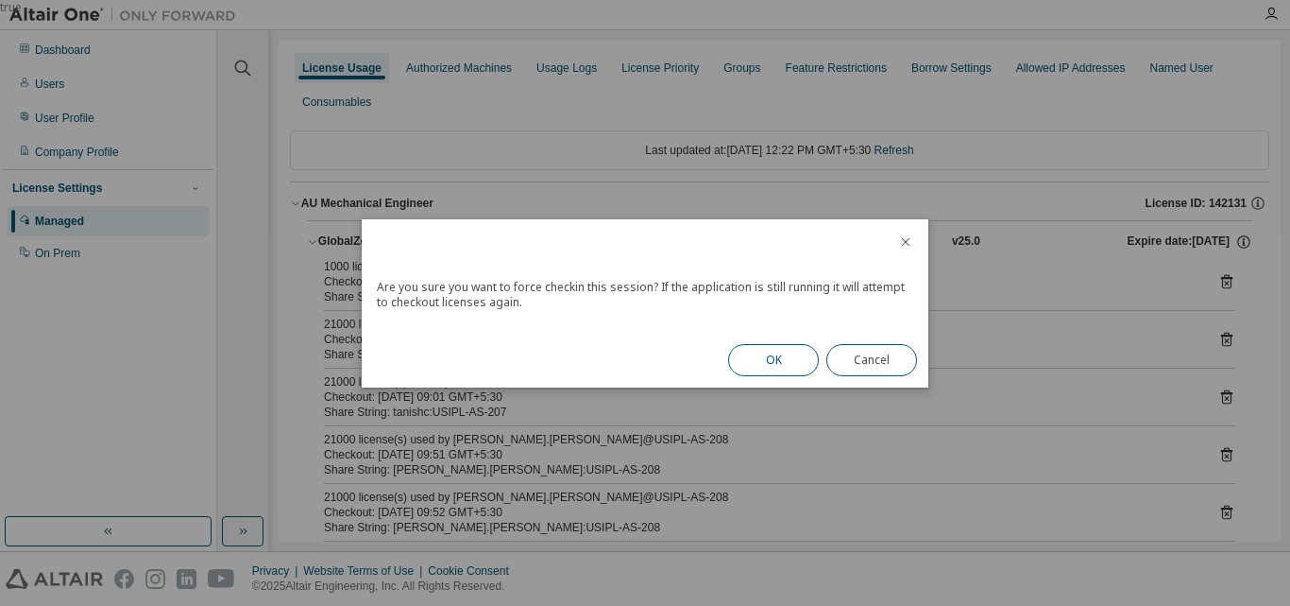
click at [759, 360] on button "OK" at bounding box center [773, 360] width 91 height 32
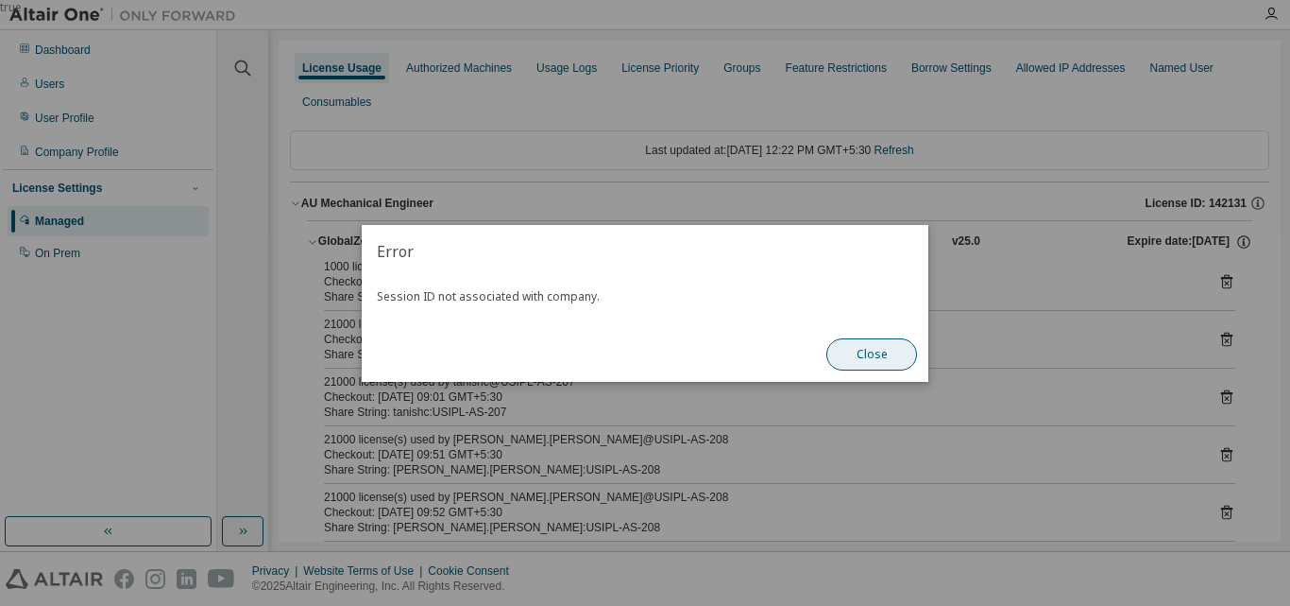
click at [868, 352] on button "Close" at bounding box center [872, 354] width 91 height 32
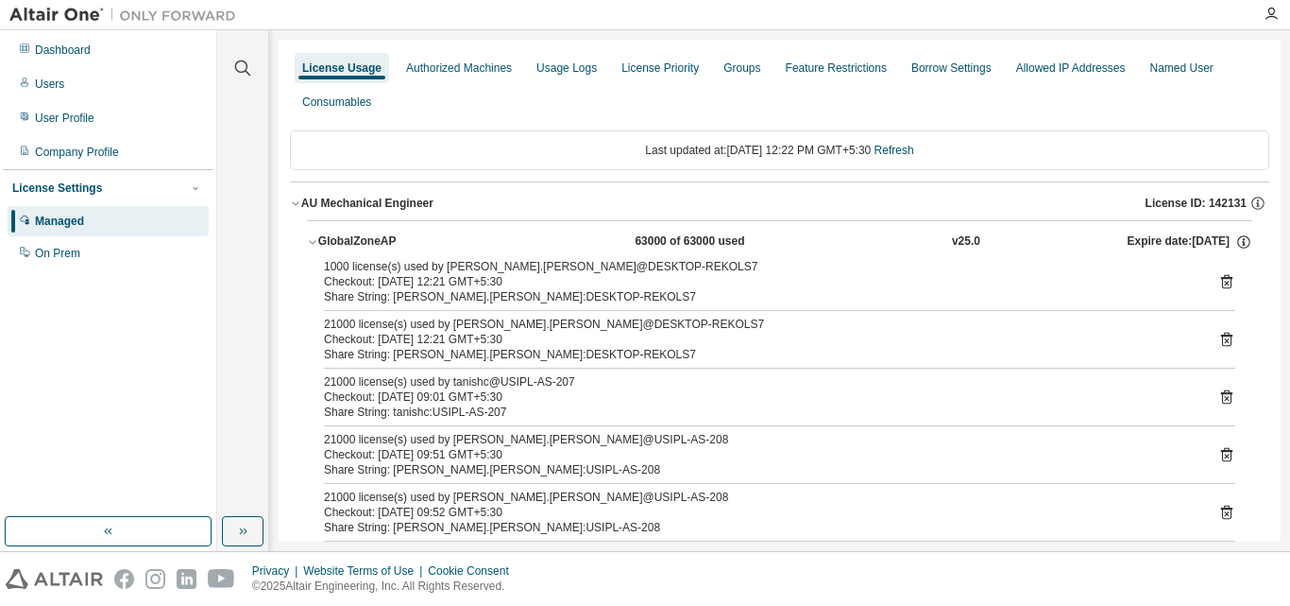
click at [1221, 336] on icon at bounding box center [1226, 340] width 11 height 14
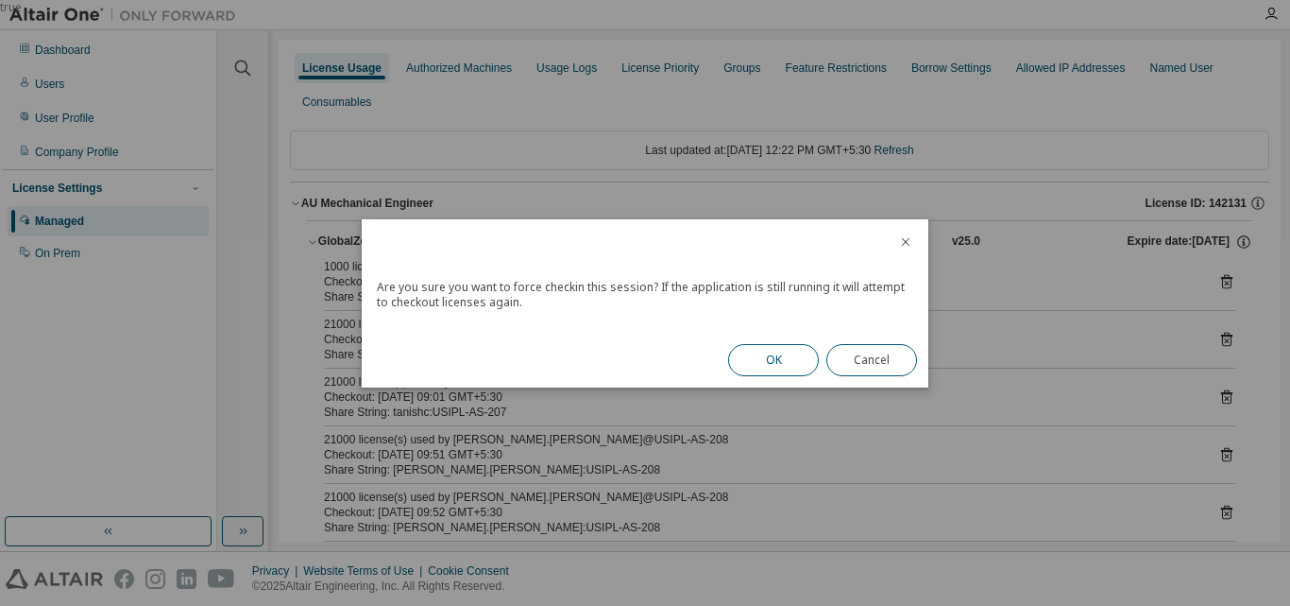
click at [794, 367] on button "OK" at bounding box center [773, 360] width 91 height 32
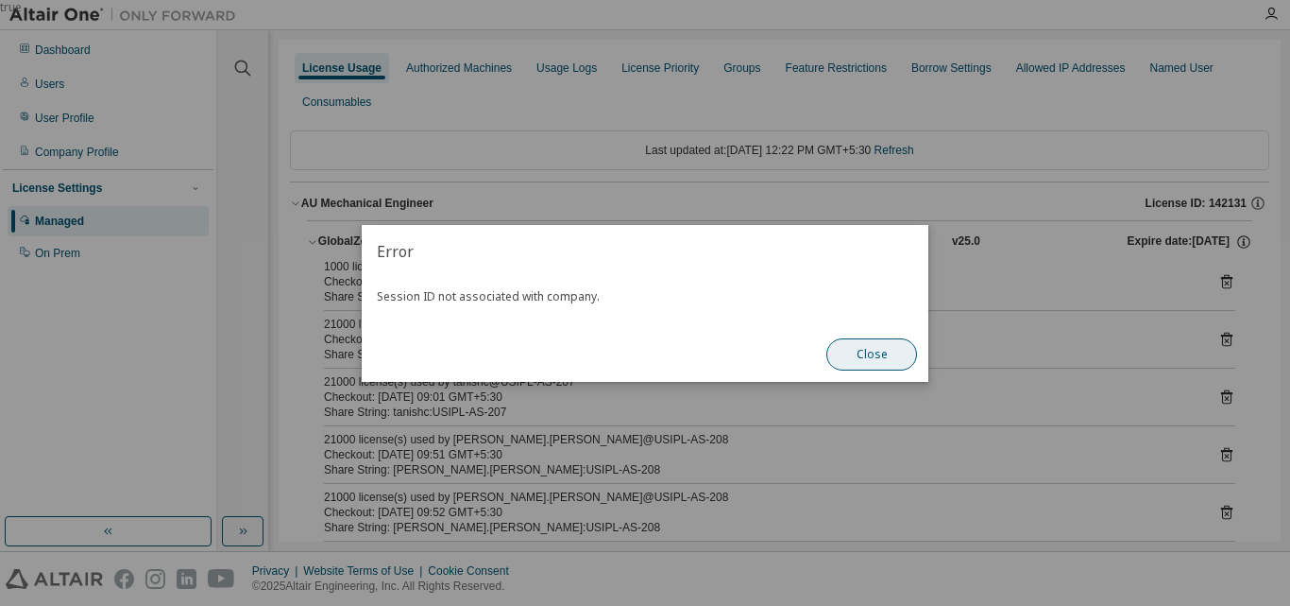
click at [854, 347] on button "Close" at bounding box center [872, 354] width 91 height 32
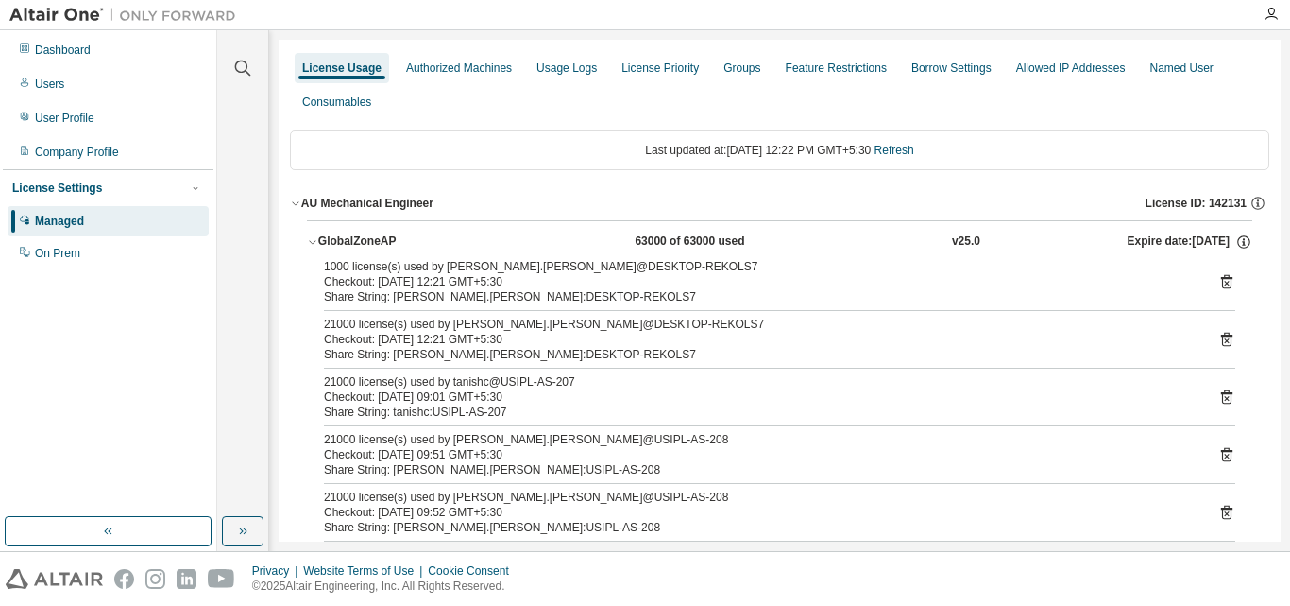
drag, startPoint x: 798, startPoint y: 316, endPoint x: 1219, endPoint y: 285, distance: 421.5
click at [1219, 285] on icon at bounding box center [1227, 281] width 17 height 17
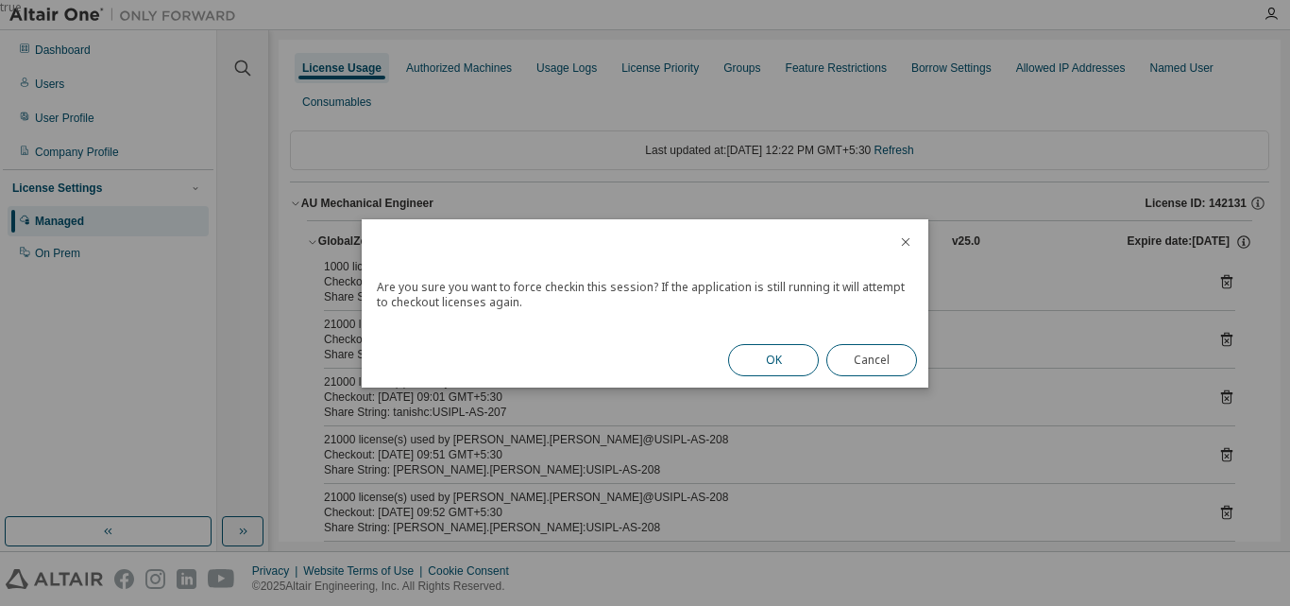
click at [796, 348] on button "OK" at bounding box center [773, 360] width 91 height 32
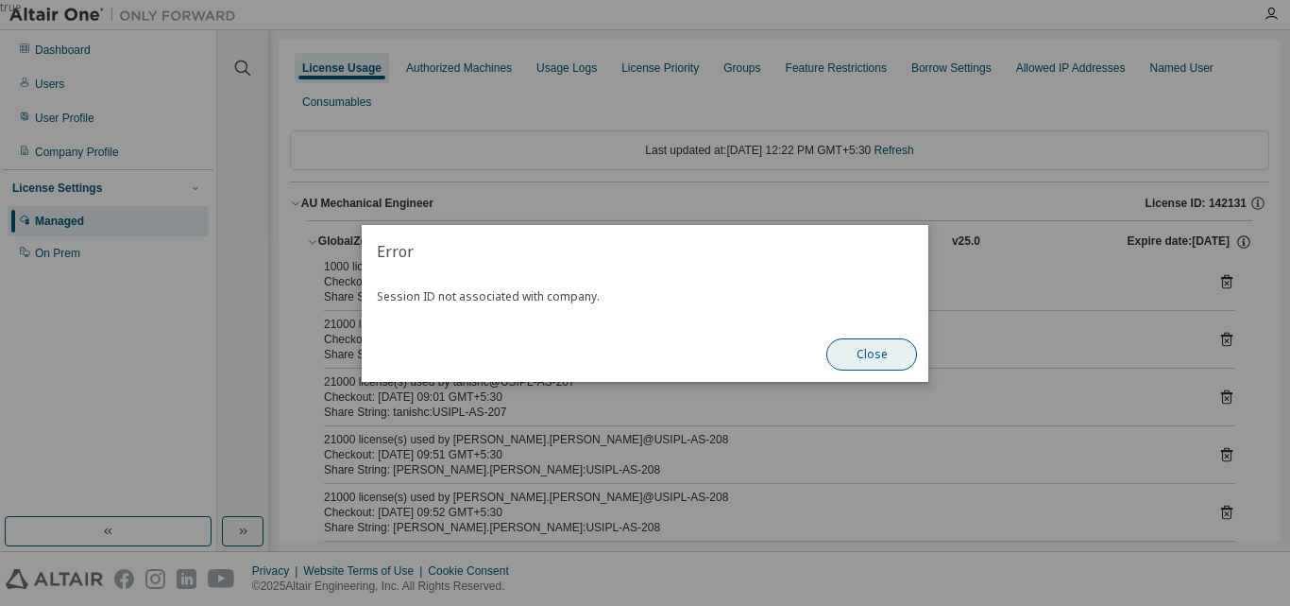
click at [859, 364] on button "Close" at bounding box center [872, 354] width 91 height 32
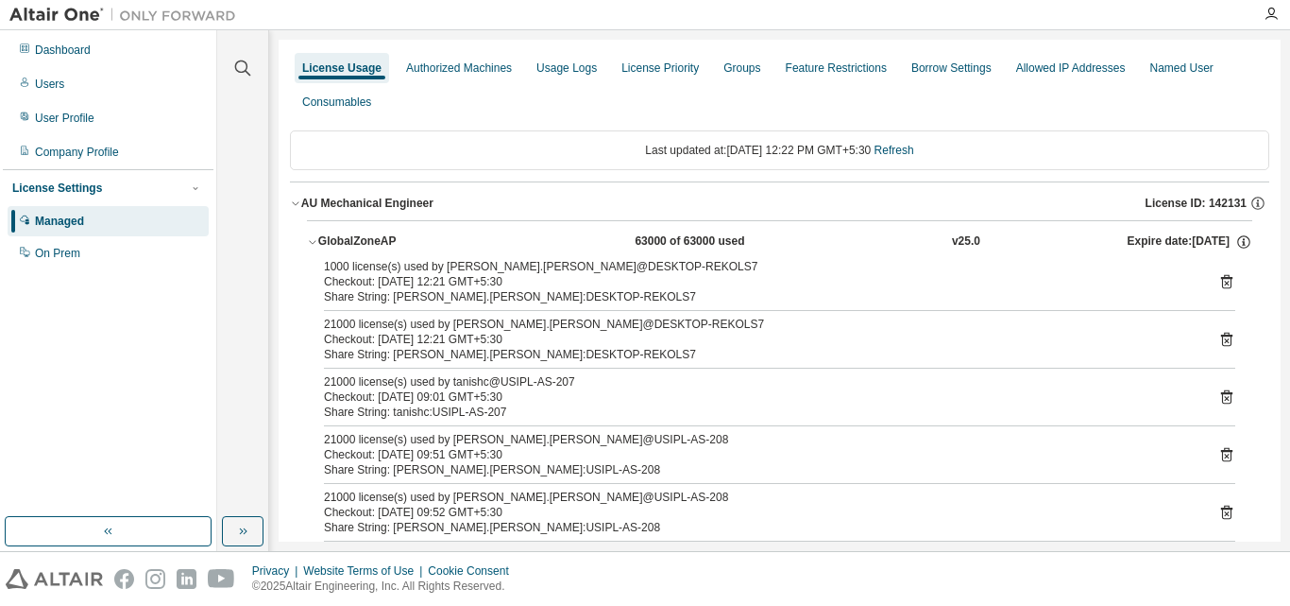
click at [1221, 340] on icon at bounding box center [1226, 340] width 11 height 14
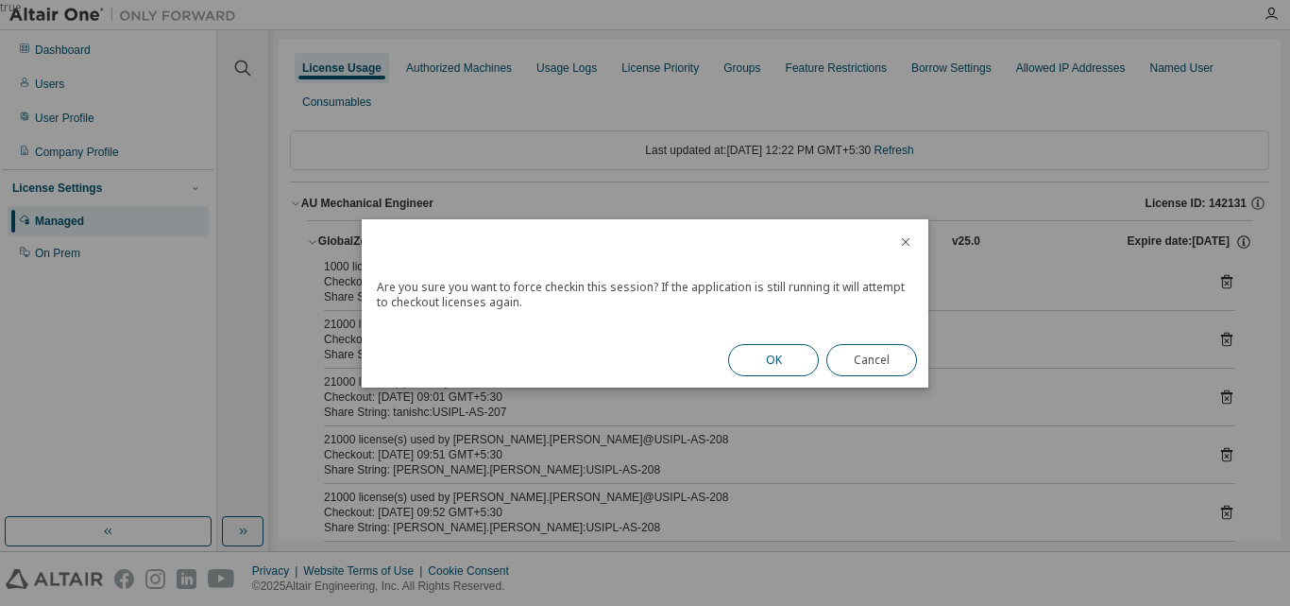
click at [802, 352] on button "OK" at bounding box center [773, 360] width 91 height 32
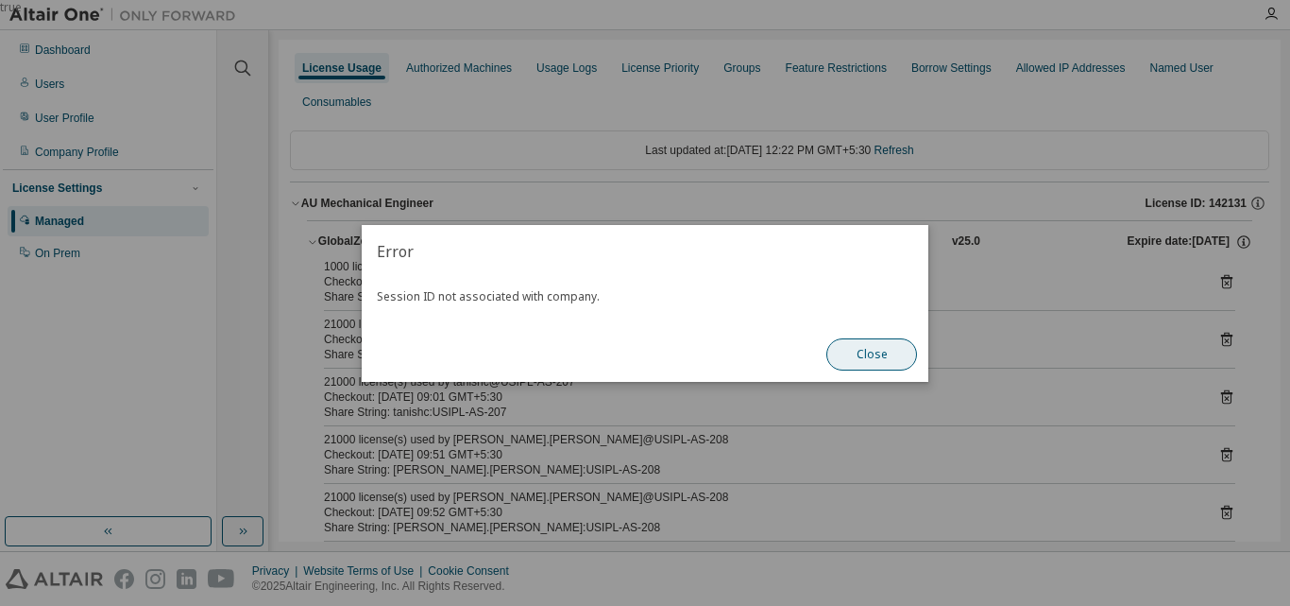
click at [845, 352] on button "Close" at bounding box center [872, 354] width 91 height 32
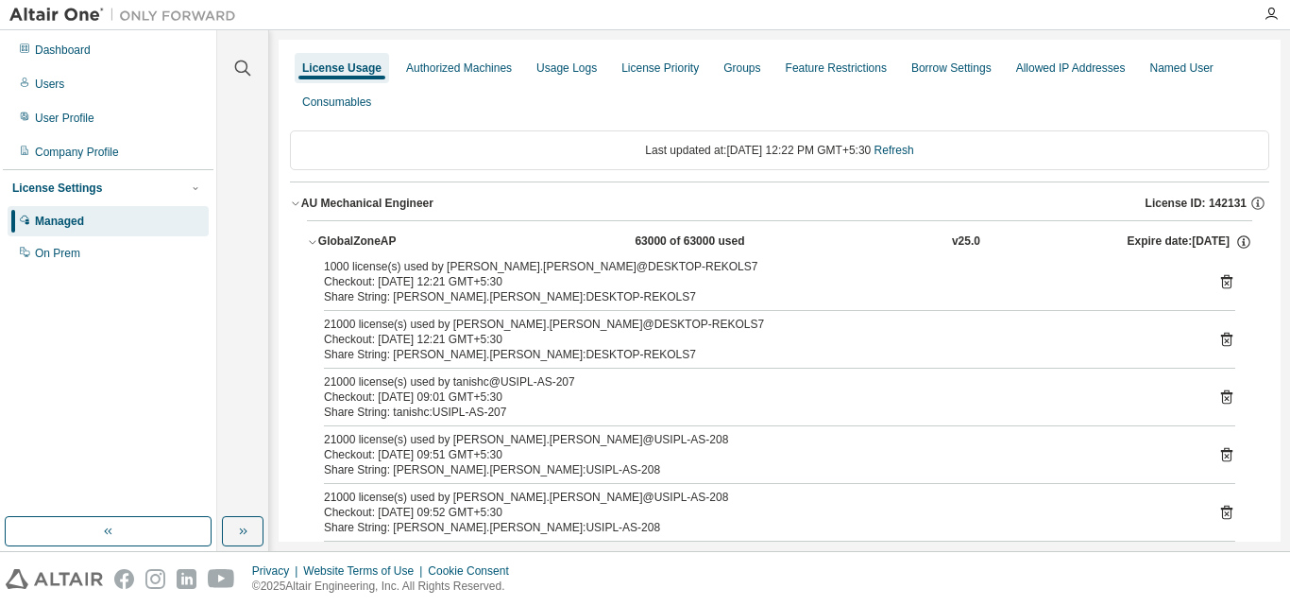
click at [1221, 279] on icon at bounding box center [1226, 282] width 11 height 14
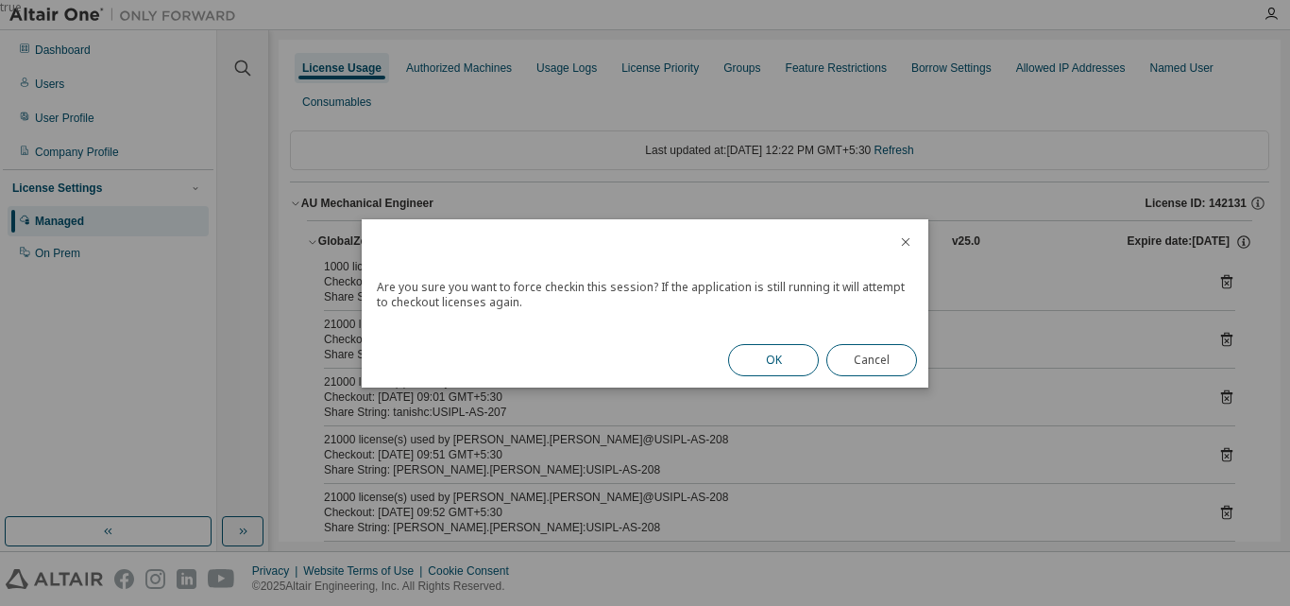
click at [789, 359] on button "OK" at bounding box center [773, 360] width 91 height 32
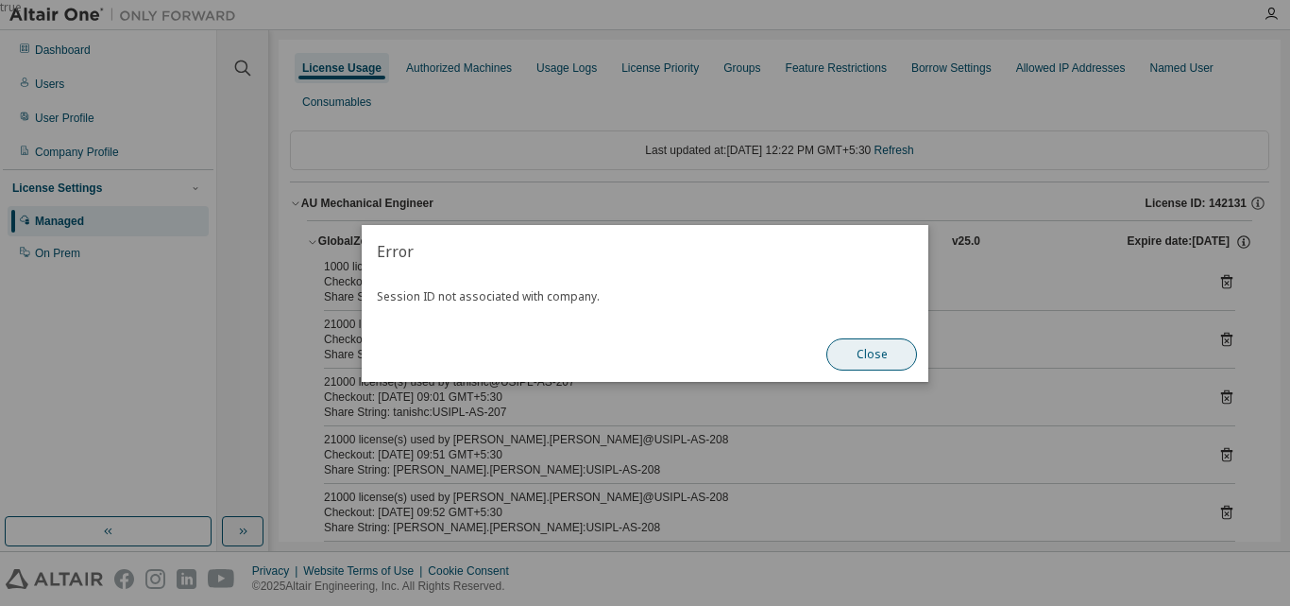
click at [892, 356] on button "Close" at bounding box center [872, 354] width 91 height 32
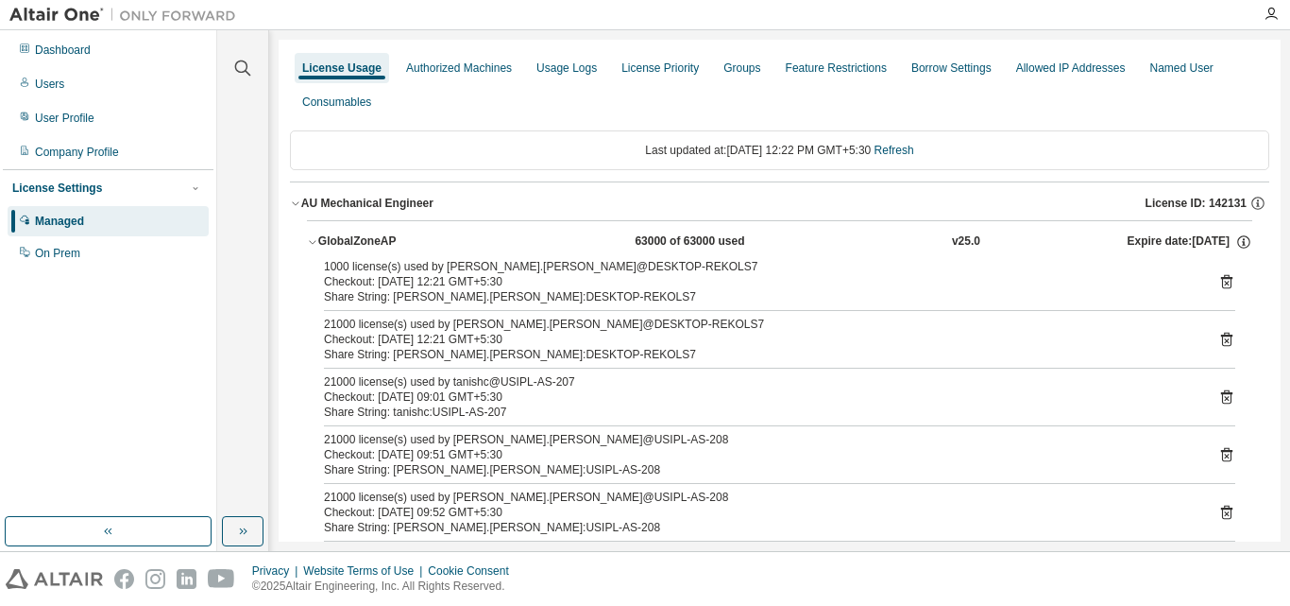
click at [1219, 284] on icon at bounding box center [1227, 281] width 17 height 17
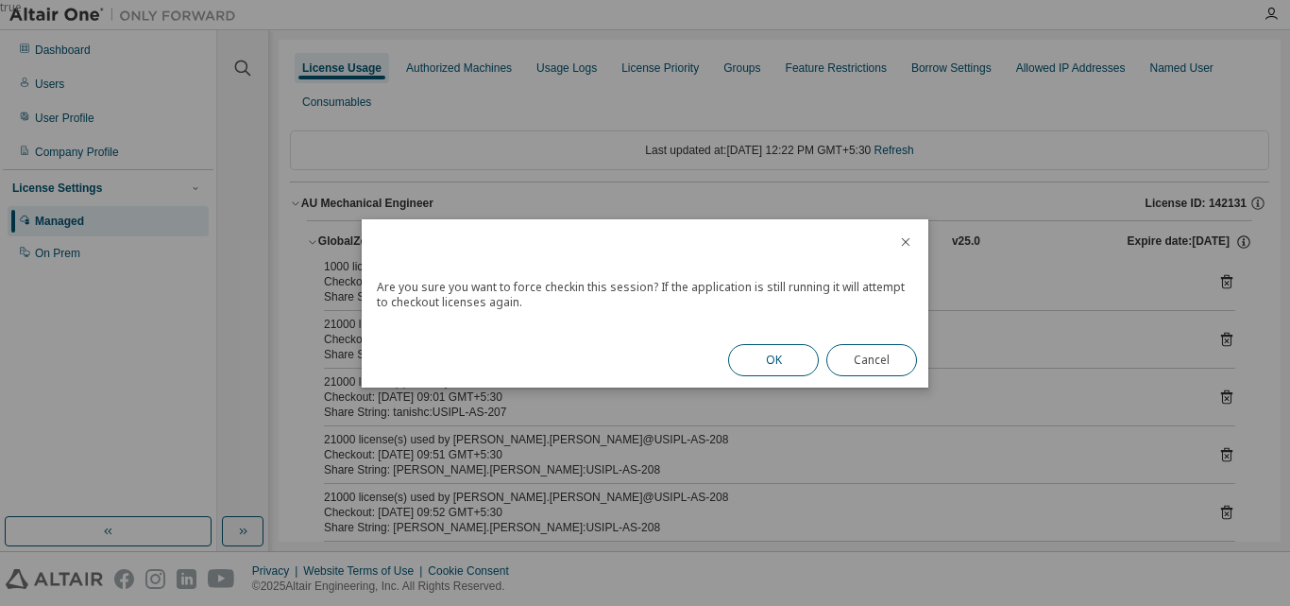
click at [778, 355] on button "OK" at bounding box center [773, 360] width 91 height 32
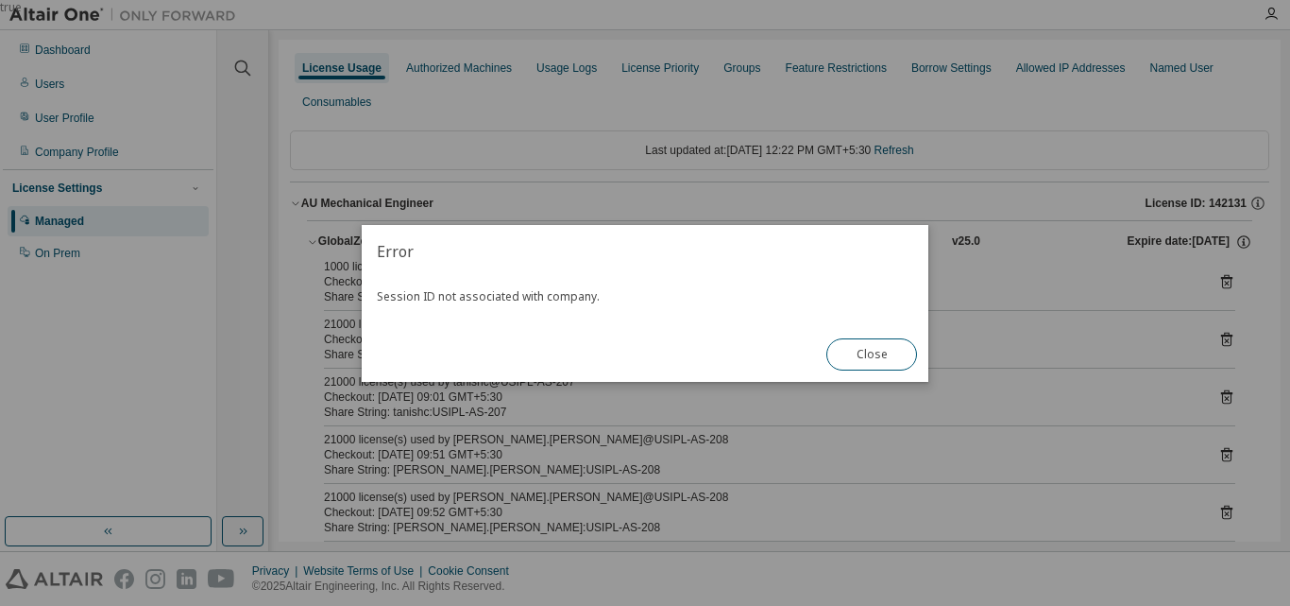
click at [862, 332] on div "Close" at bounding box center [871, 354] width 113 height 55
click at [872, 344] on button "Close" at bounding box center [872, 354] width 91 height 32
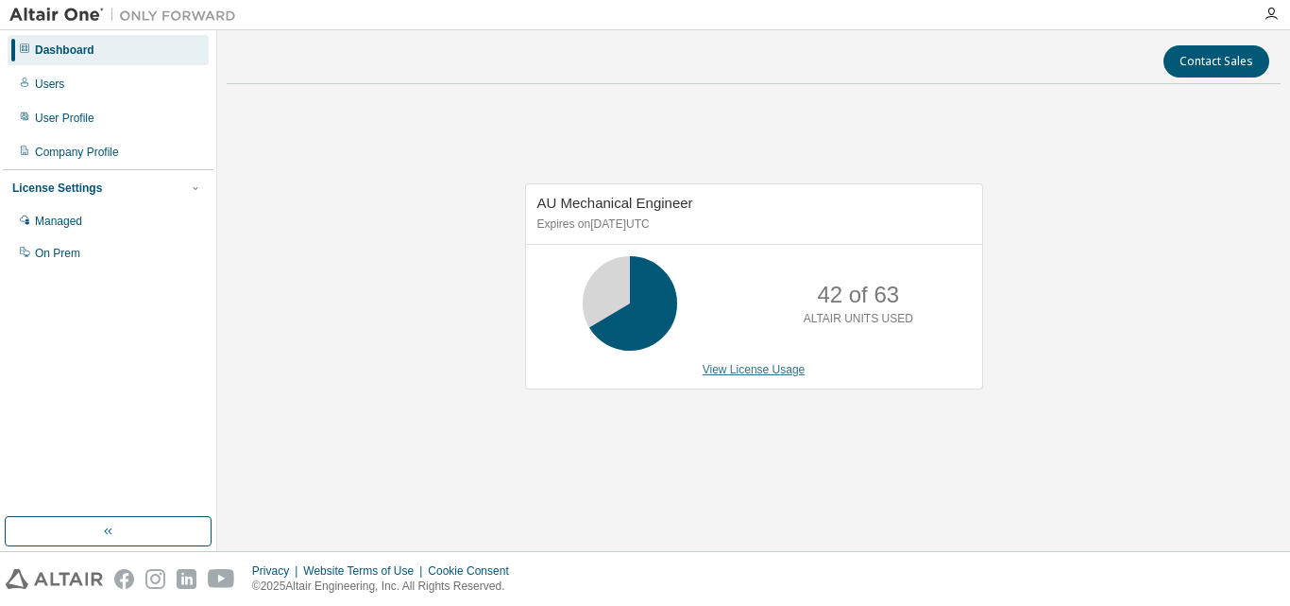
click at [761, 376] on div "AU Mechanical Engineer Expires on [DATE] UTC 42 of 63 ALTAIR UNITS USED View Li…" at bounding box center [754, 286] width 458 height 206
click at [759, 366] on link "View License Usage" at bounding box center [754, 369] width 103 height 13
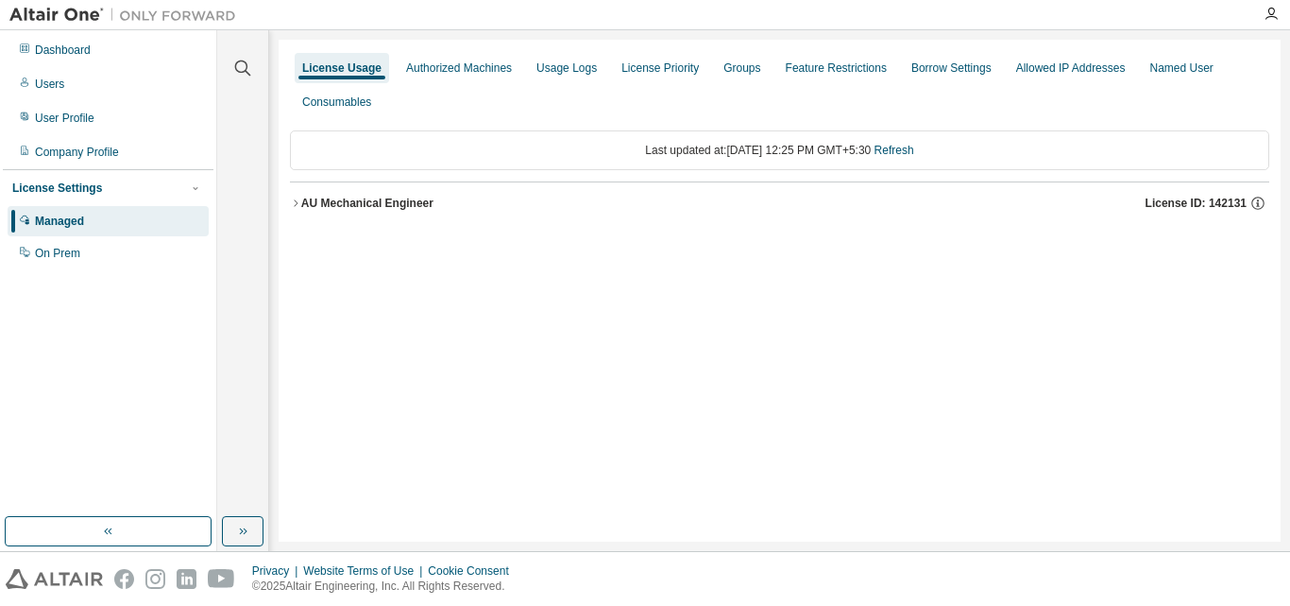
click at [379, 227] on div "Last updated at: [DATE] 12:25 PM GMT+5:30 Refresh AU Mechanical Engineer Licens…" at bounding box center [780, 177] width 980 height 116
click at [367, 205] on div "AU Mechanical Engineer" at bounding box center [367, 203] width 132 height 15
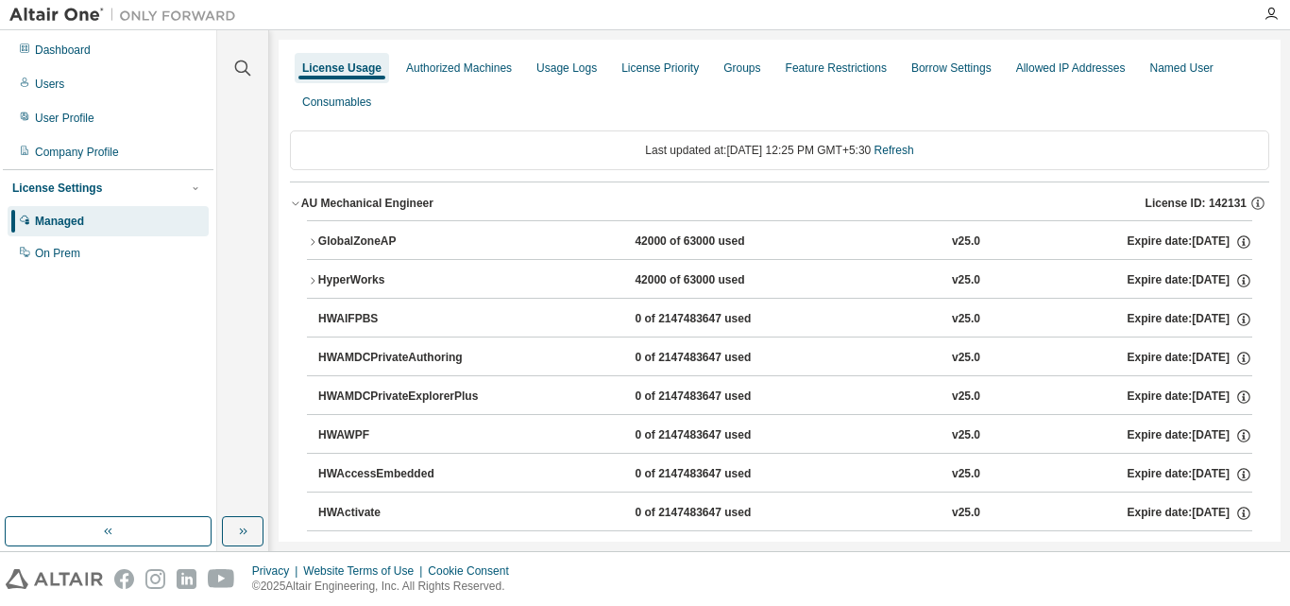
click at [375, 231] on button "GlobalZoneAP 42000 of 63000 used v25.0 Expire date: [DATE]" at bounding box center [780, 242] width 946 height 42
